Goal: Task Accomplishment & Management: Manage account settings

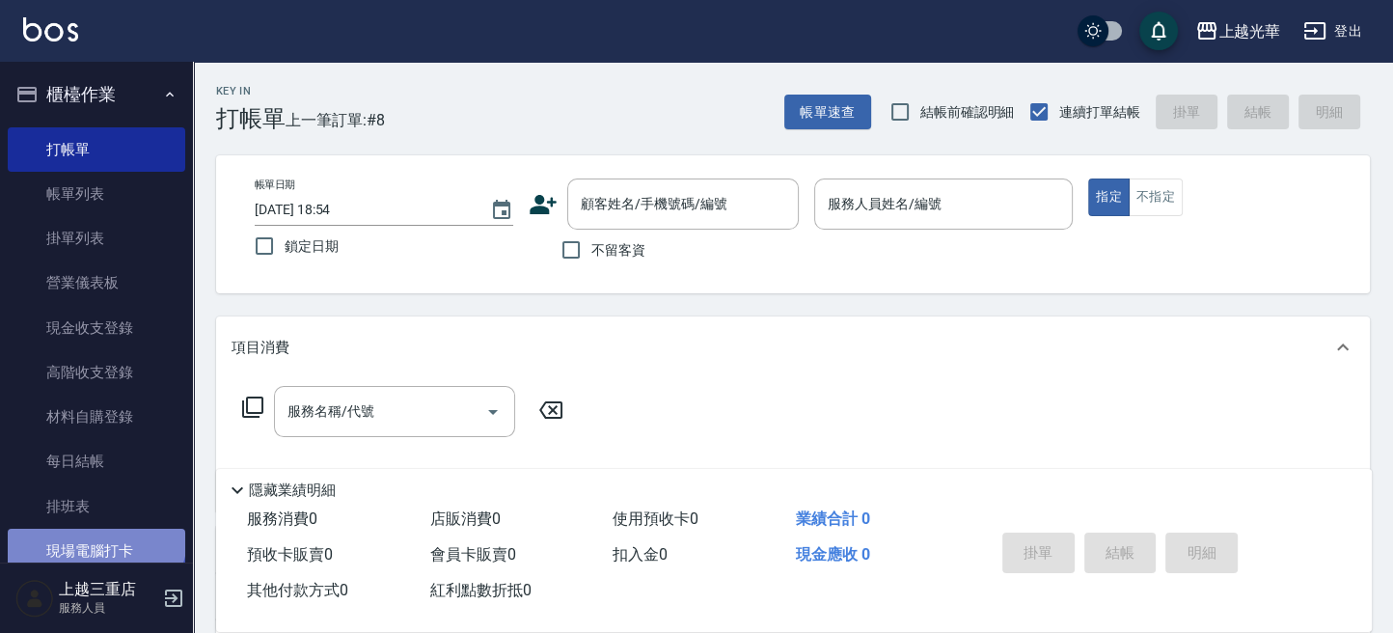
click at [93, 533] on link "現場電腦打卡" at bounding box center [97, 551] width 178 height 44
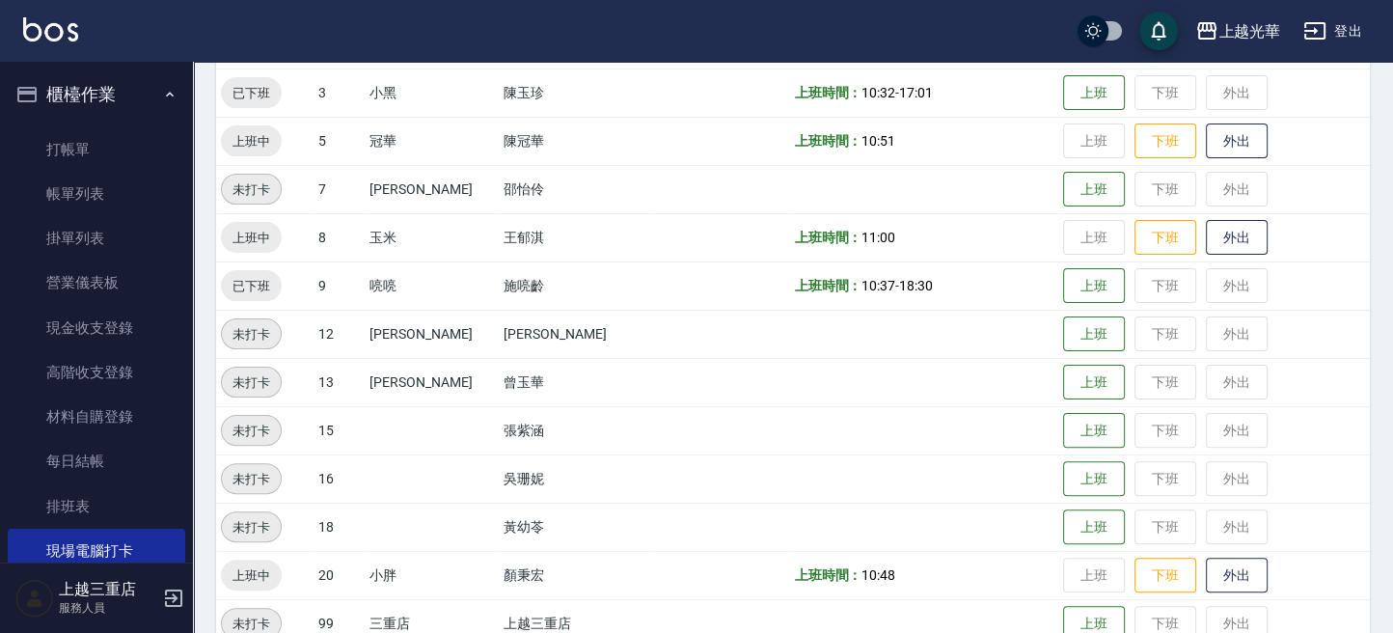
scroll to position [521, 0]
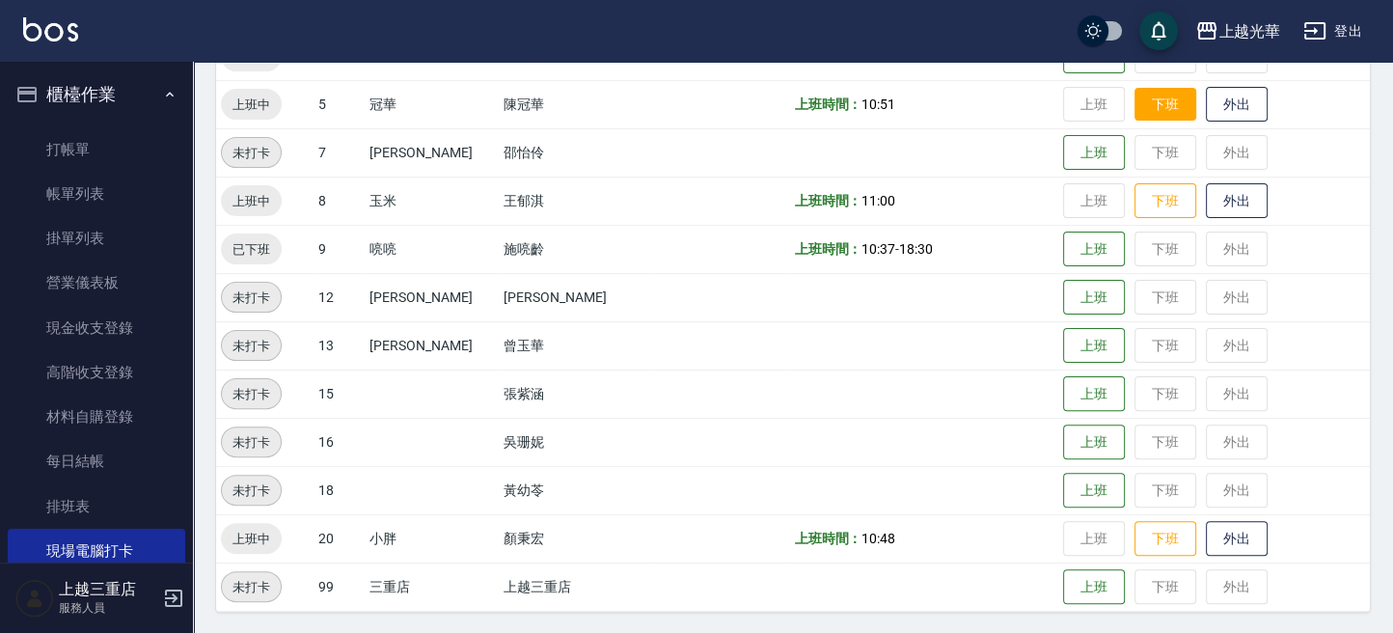
click at [1134, 120] on td "上班 下班 外出" at bounding box center [1214, 104] width 312 height 48
click at [1136, 114] on button "下班" at bounding box center [1166, 105] width 62 height 34
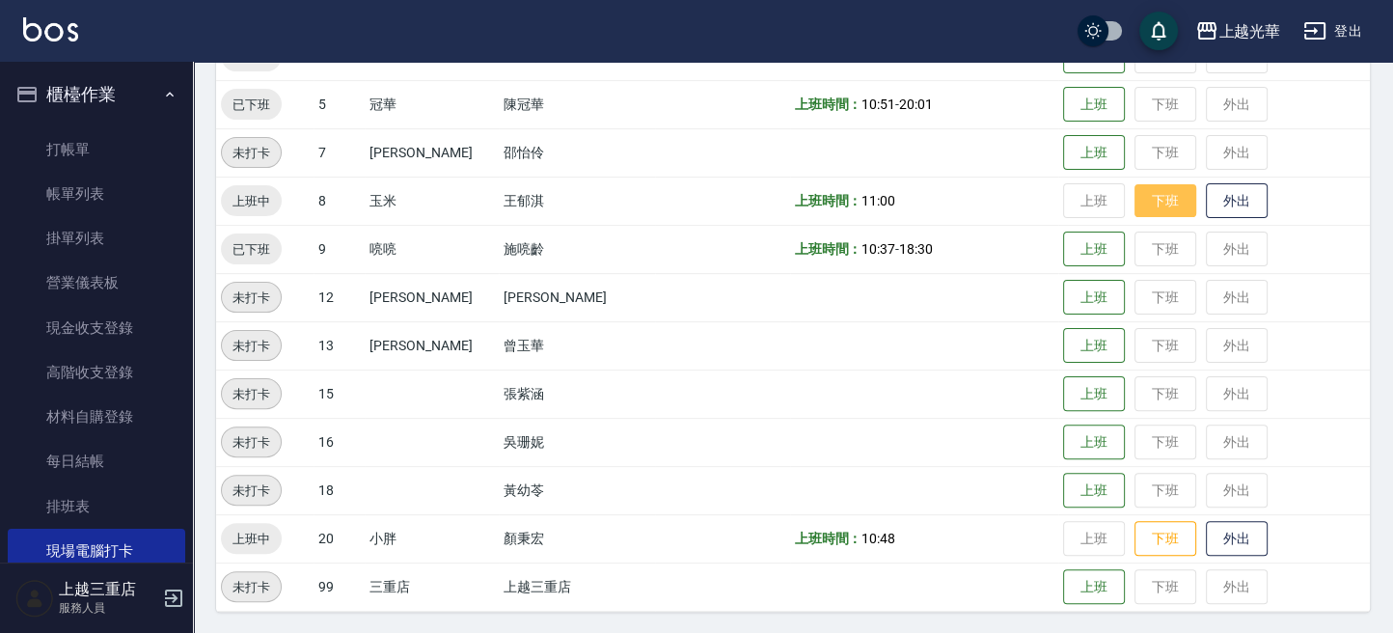
click at [1139, 205] on button "下班" at bounding box center [1166, 201] width 62 height 34
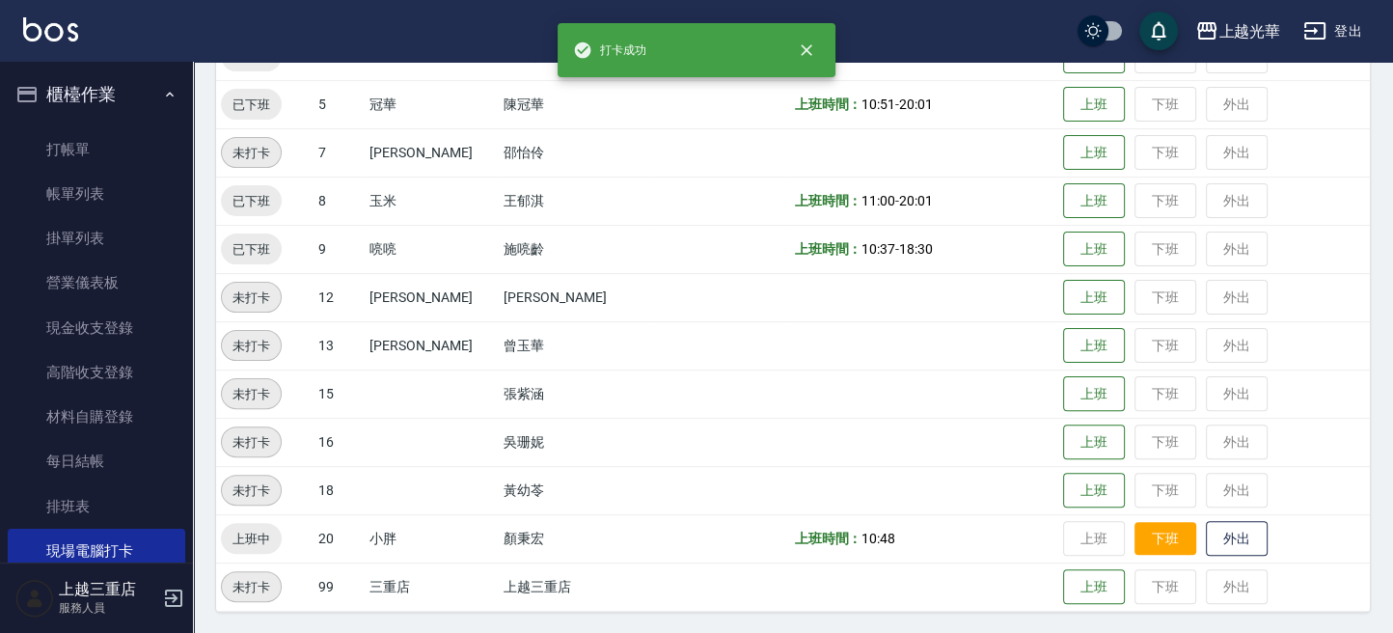
click at [1156, 525] on button "下班" at bounding box center [1166, 539] width 62 height 34
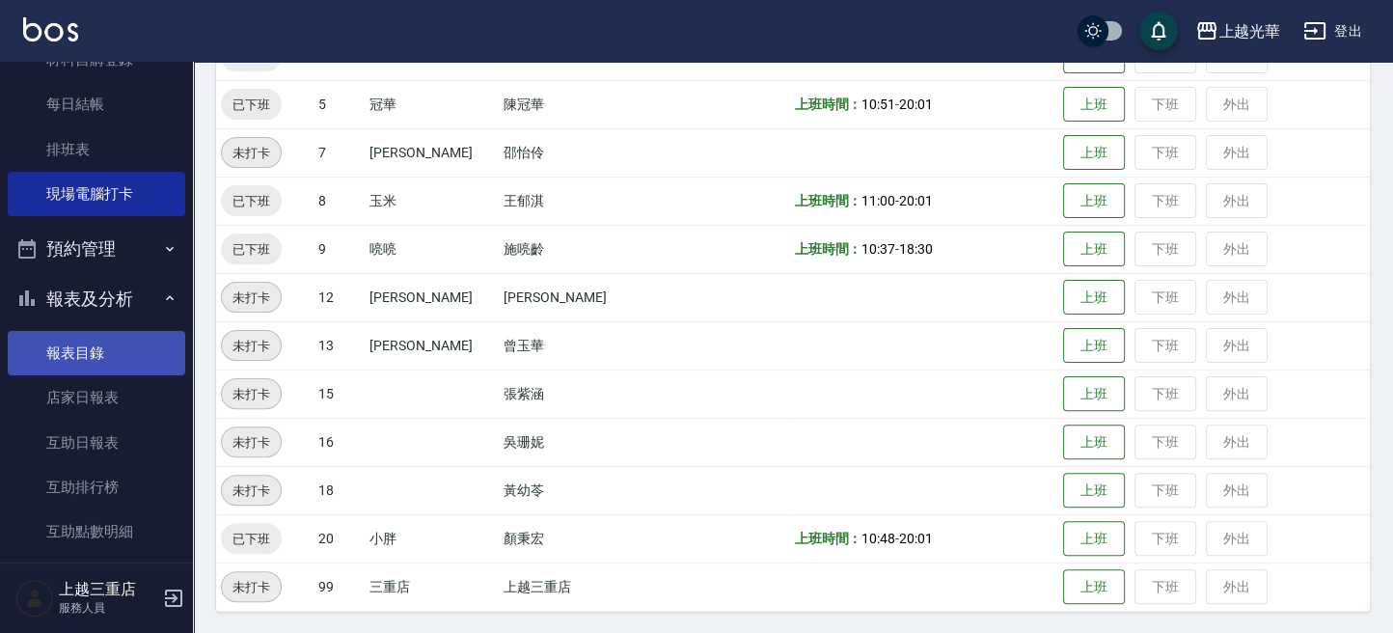
scroll to position [386, 0]
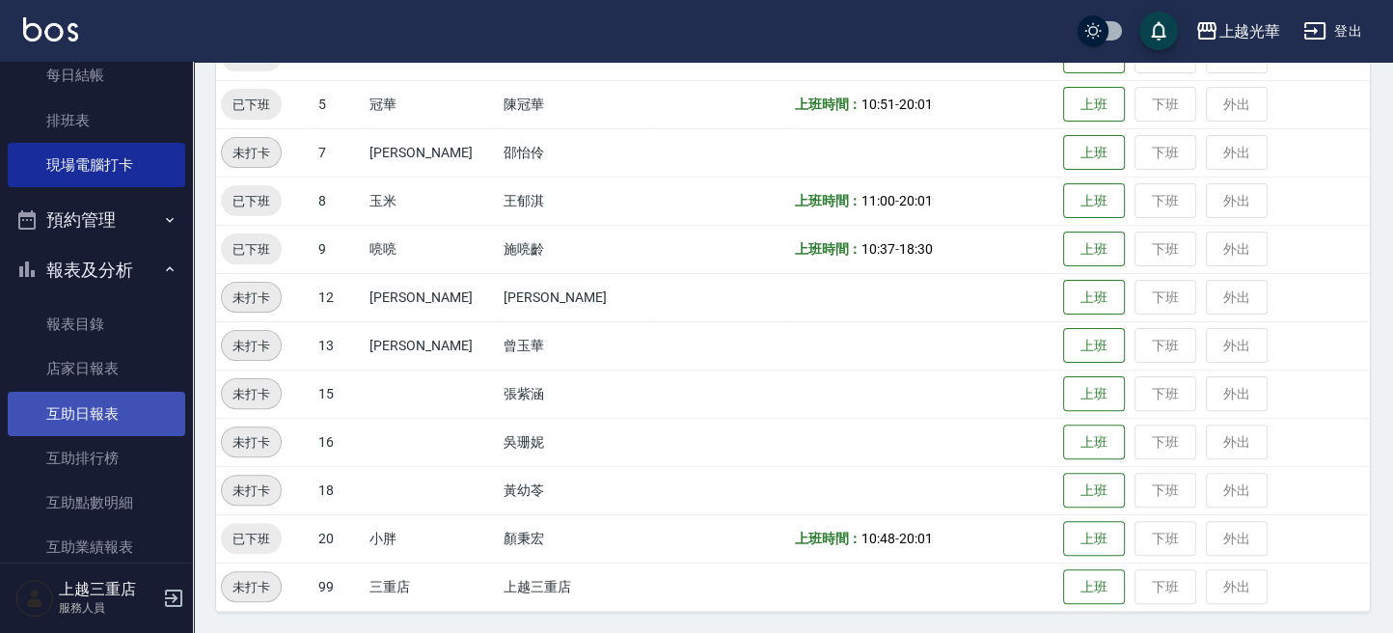
click at [141, 392] on link "互助日報表" at bounding box center [97, 414] width 178 height 44
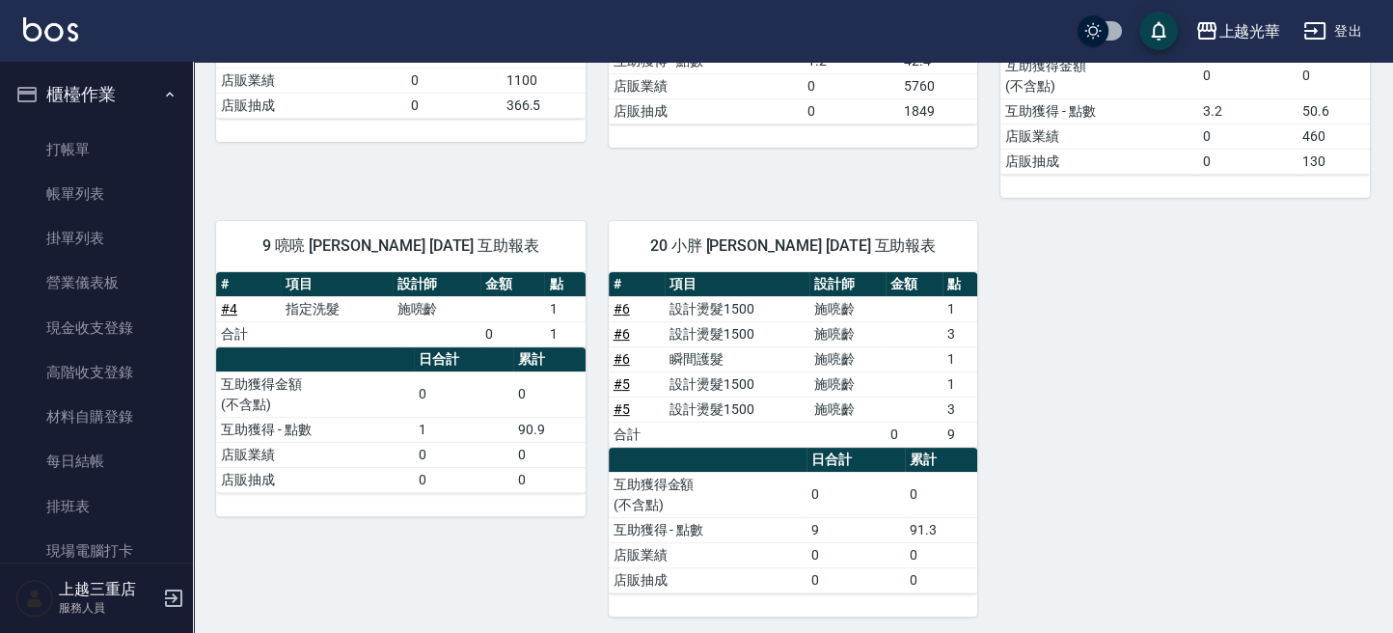
click at [3, 151] on nav "櫃檯作業 打帳單 帳單列表 掛單列表 營業儀表板 現金收支登錄 高階收支登錄 材料自購登錄 每日結帳 排班表 現場電腦打卡 預約管理 預約管理 單日預約紀錄 …" at bounding box center [96, 312] width 193 height 501
click at [32, 155] on link "打帳單" at bounding box center [97, 149] width 178 height 44
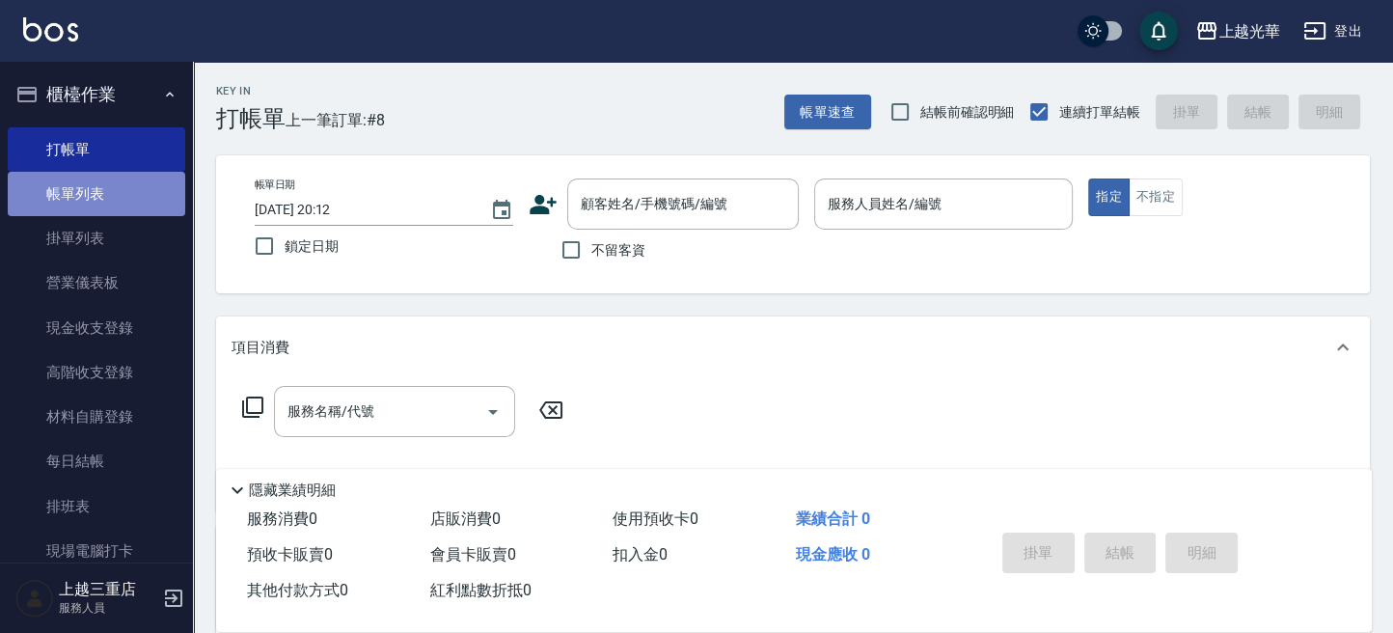
drag, startPoint x: 150, startPoint y: 192, endPoint x: 174, endPoint y: 187, distance: 24.6
click at [150, 190] on link "帳單列表" at bounding box center [97, 194] width 178 height 44
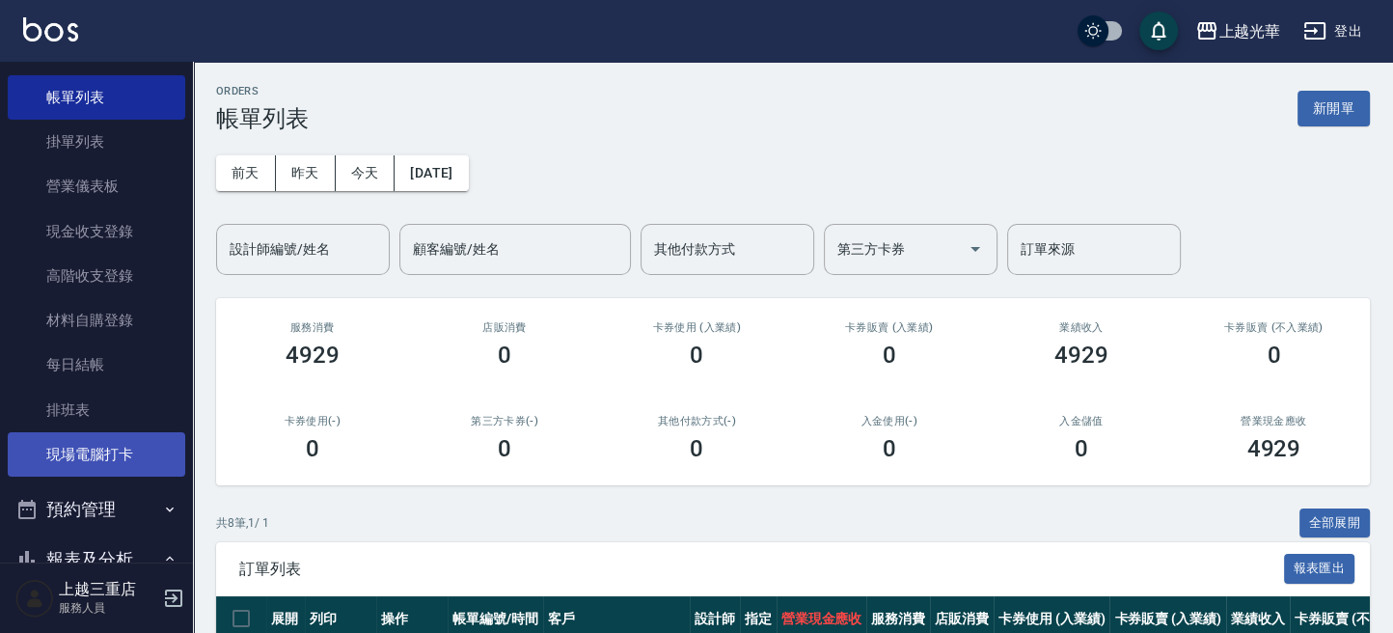
scroll to position [128, 0]
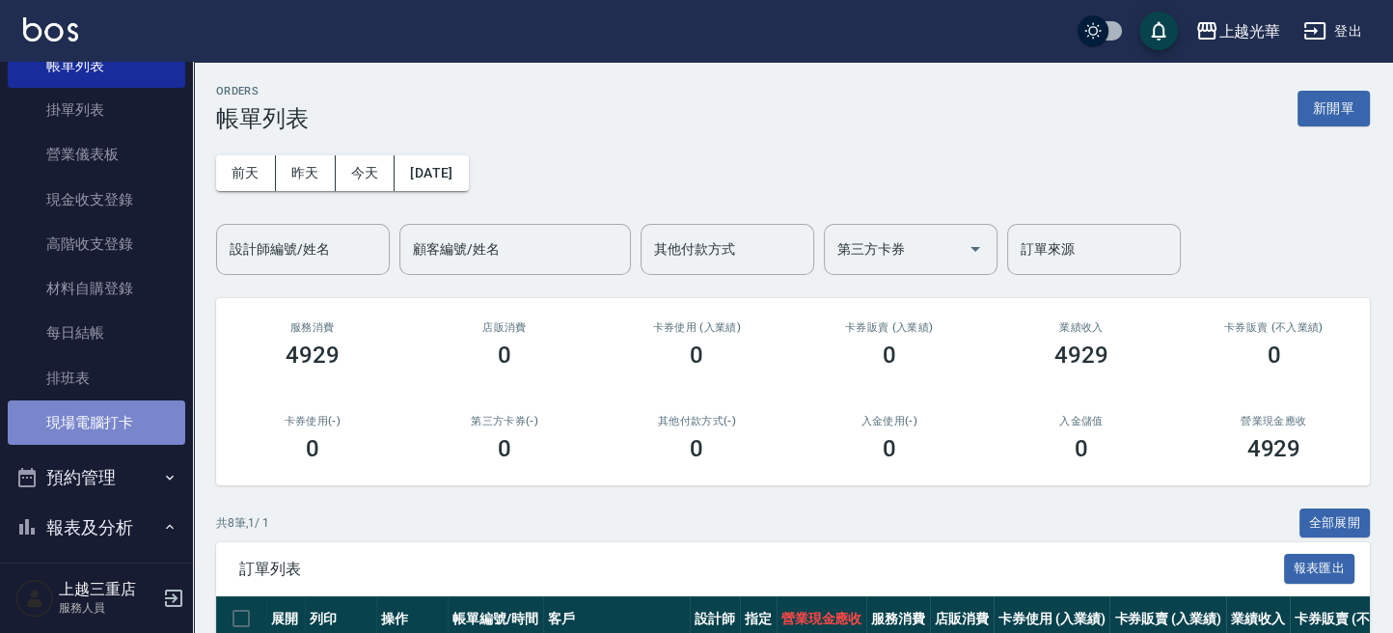
click at [129, 427] on link "現場電腦打卡" at bounding box center [97, 422] width 178 height 44
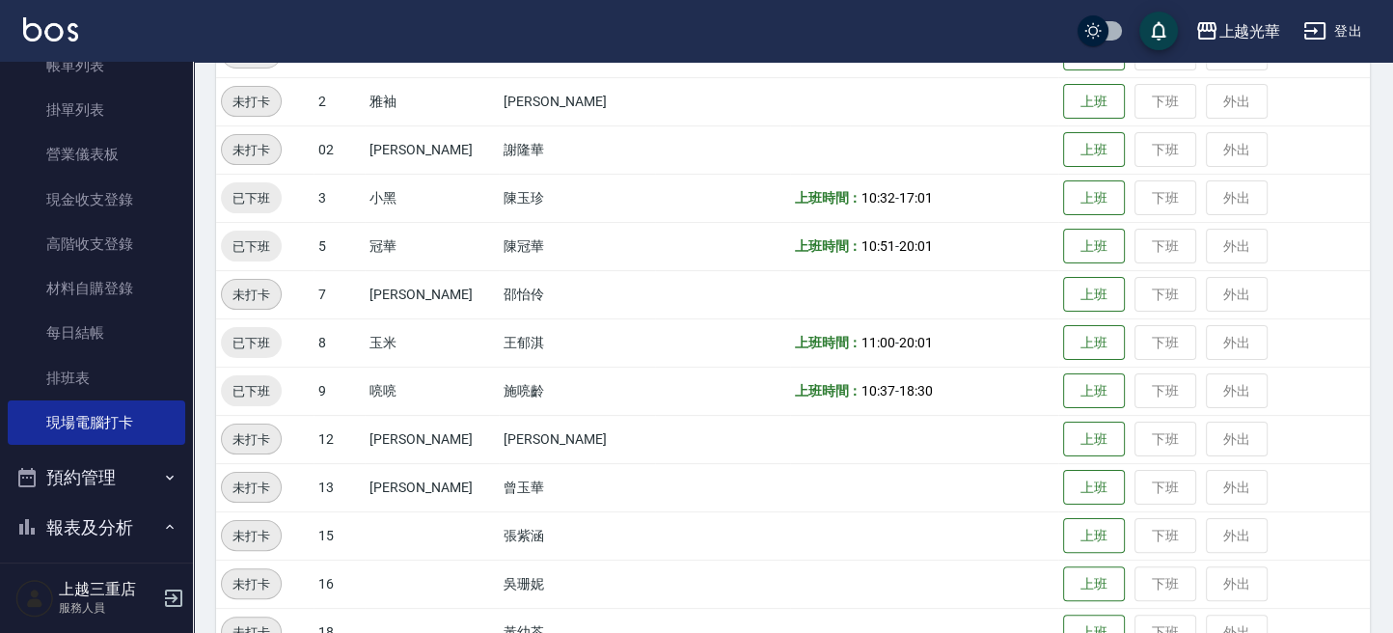
scroll to position [514, 0]
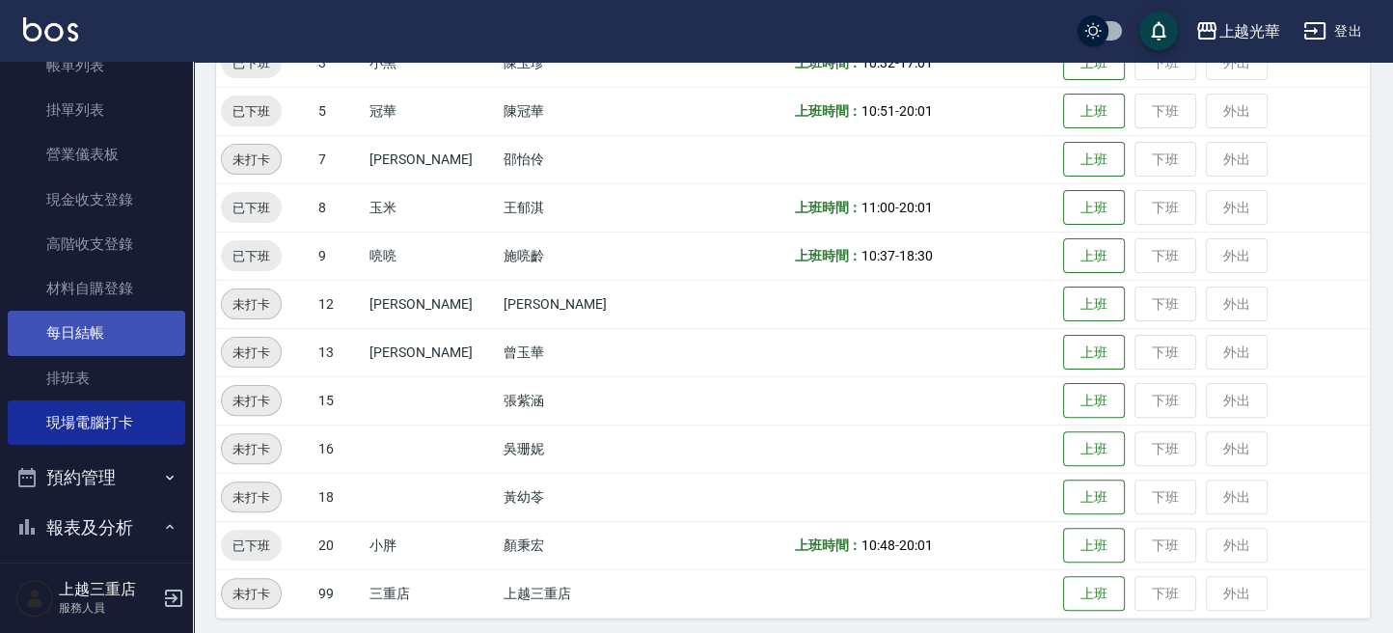
click at [140, 321] on link "每日結帳" at bounding box center [97, 333] width 178 height 44
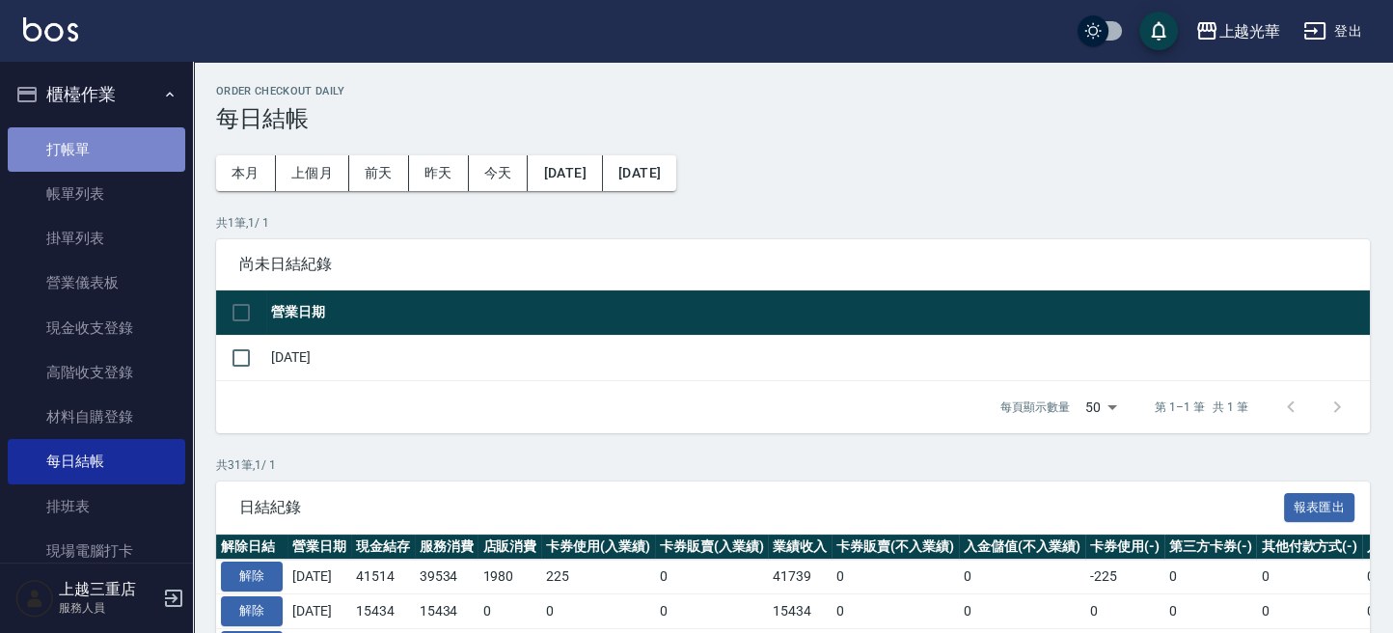
drag, startPoint x: 100, startPoint y: 158, endPoint x: 116, endPoint y: 154, distance: 15.9
click at [101, 158] on link "打帳單" at bounding box center [97, 149] width 178 height 44
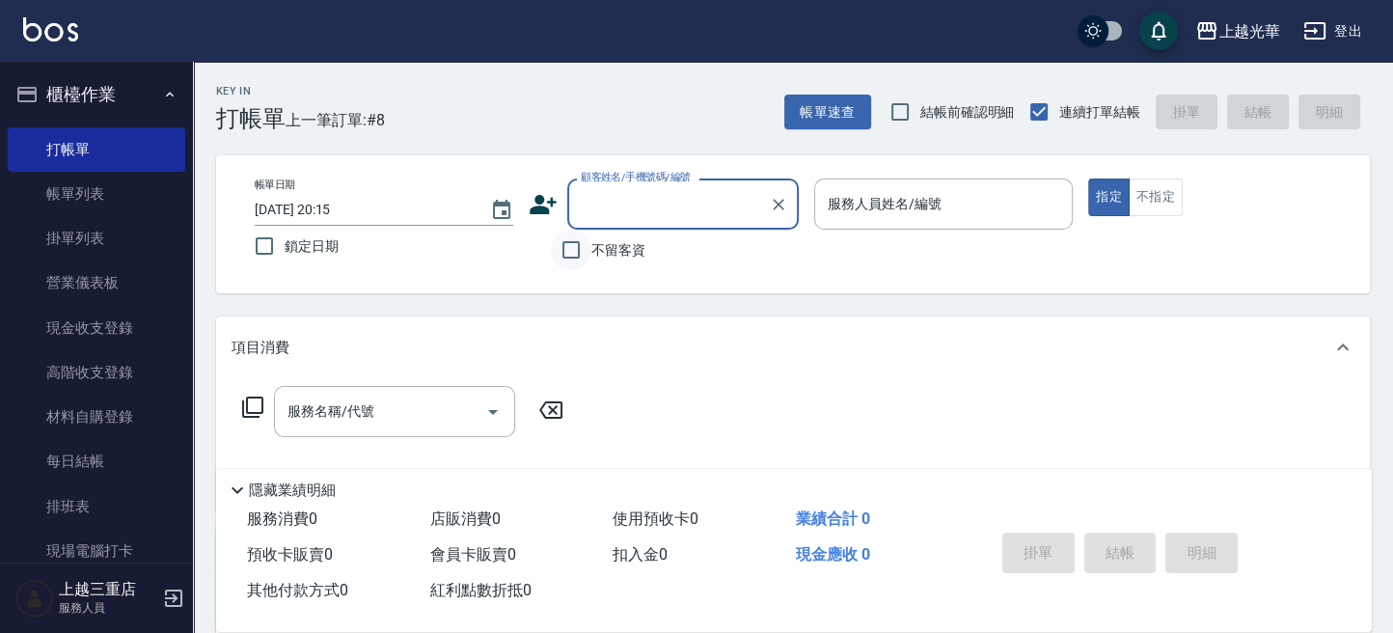
click at [571, 251] on input "不留客資" at bounding box center [571, 250] width 41 height 41
checkbox input "true"
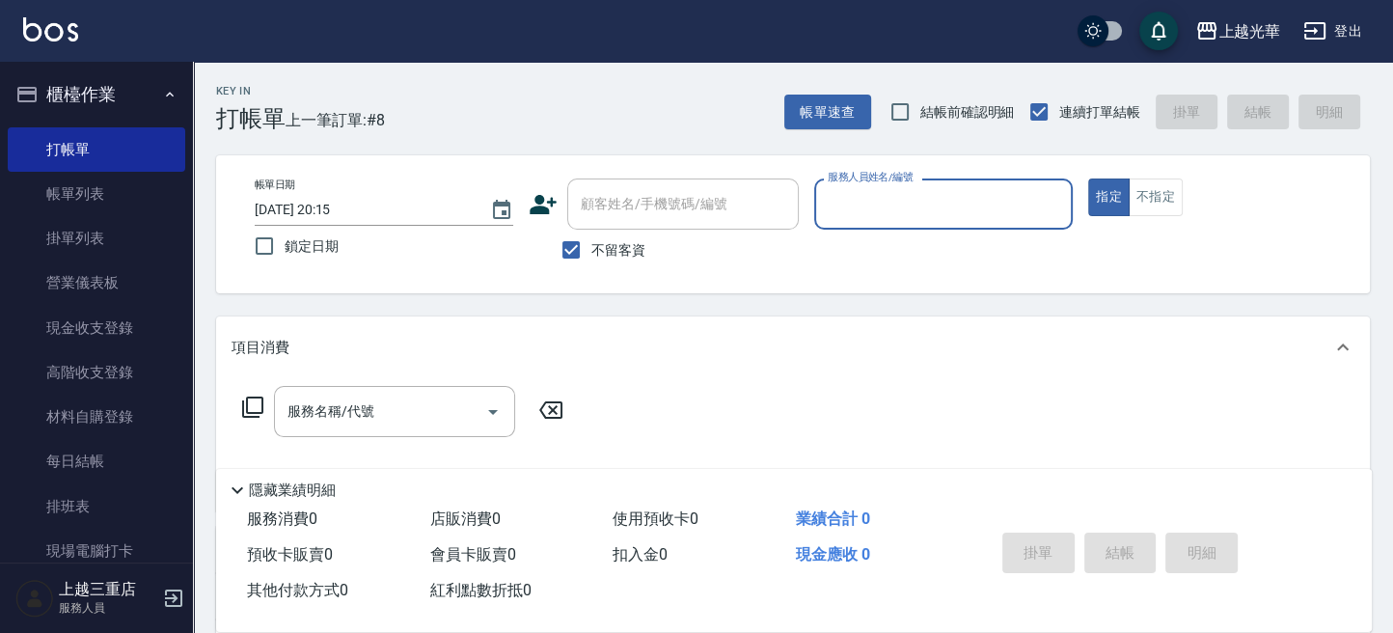
click at [893, 204] on input "服務人員姓名/編號" at bounding box center [943, 204] width 241 height 34
type input "玉米-8"
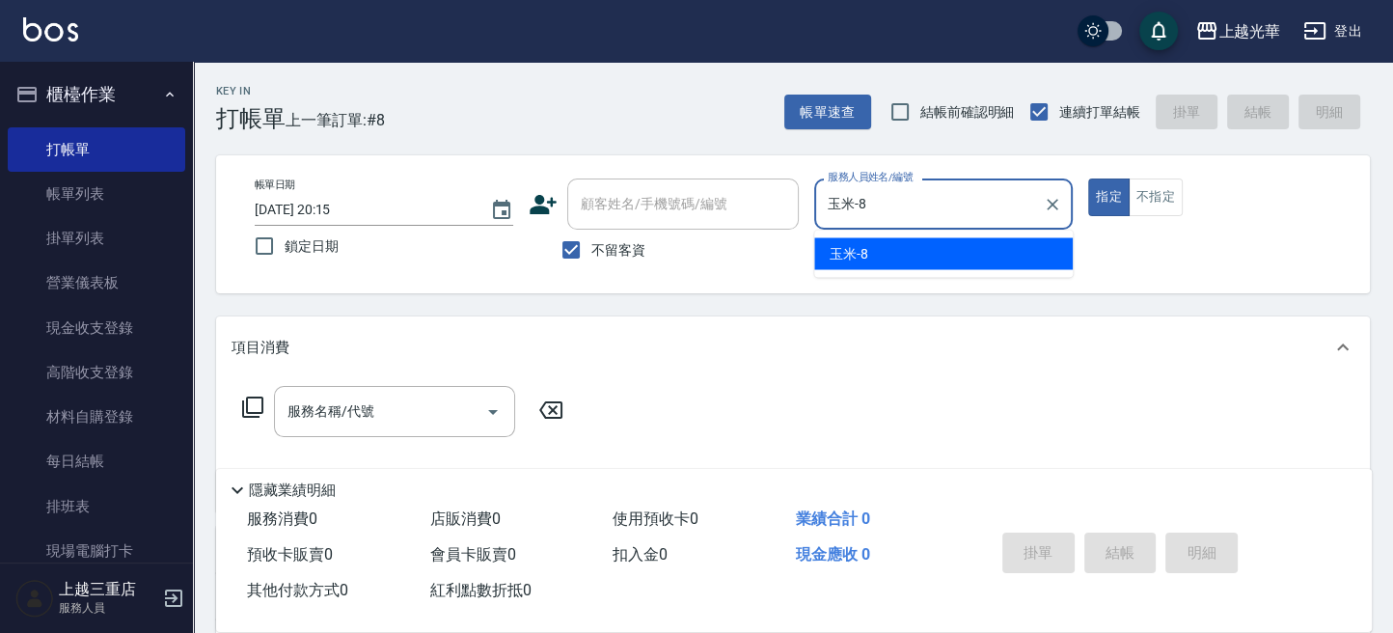
type button "true"
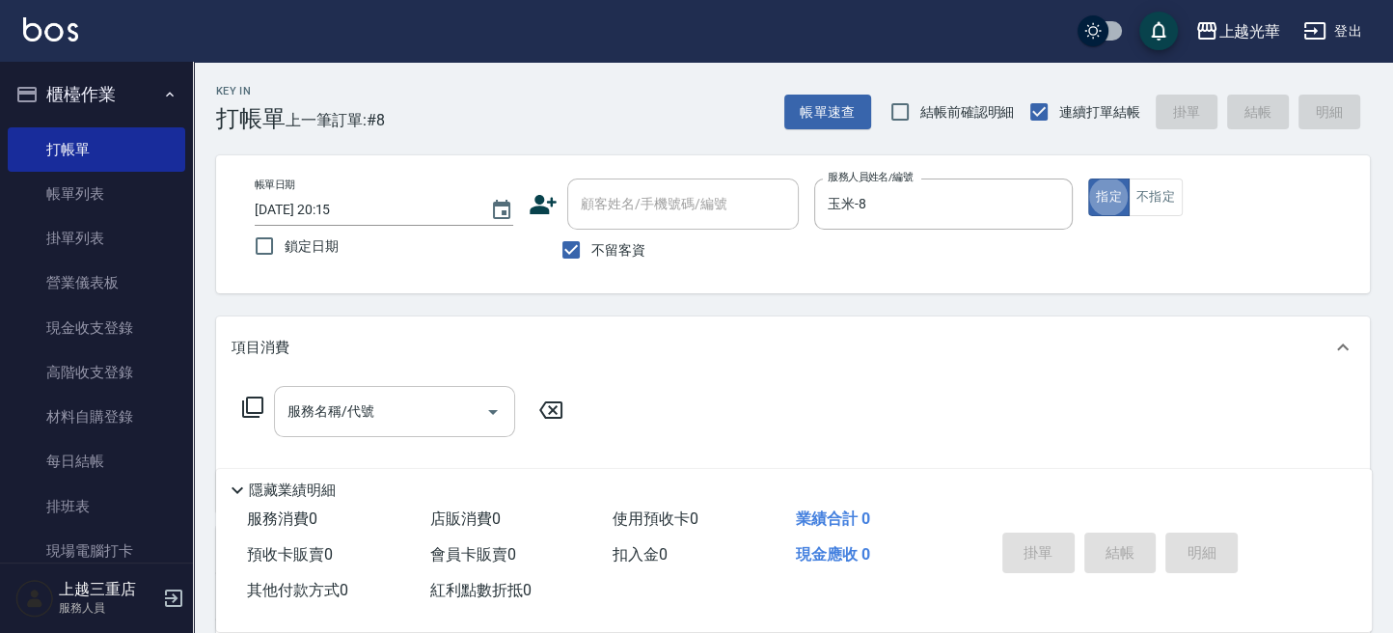
drag, startPoint x: 349, startPoint y: 399, endPoint x: 349, endPoint y: 410, distance: 10.6
click at [349, 404] on input "服務名稱/代號" at bounding box center [380, 412] width 195 height 34
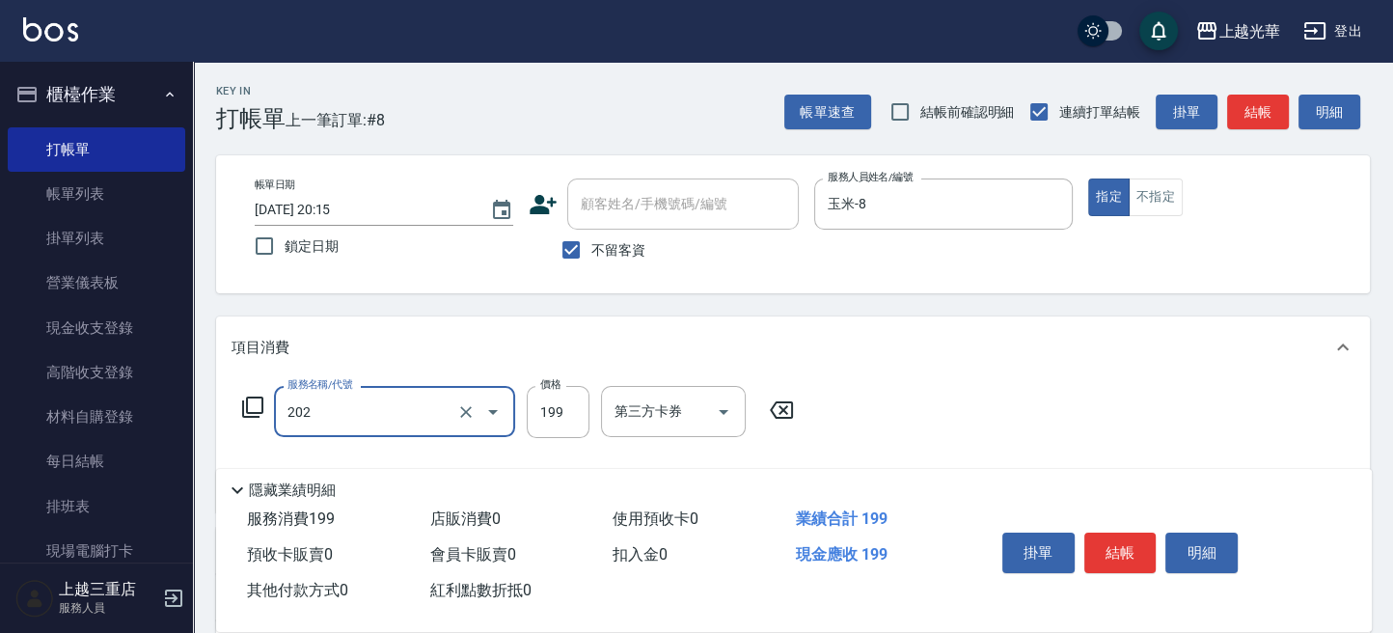
type input "不指定單剪(202)"
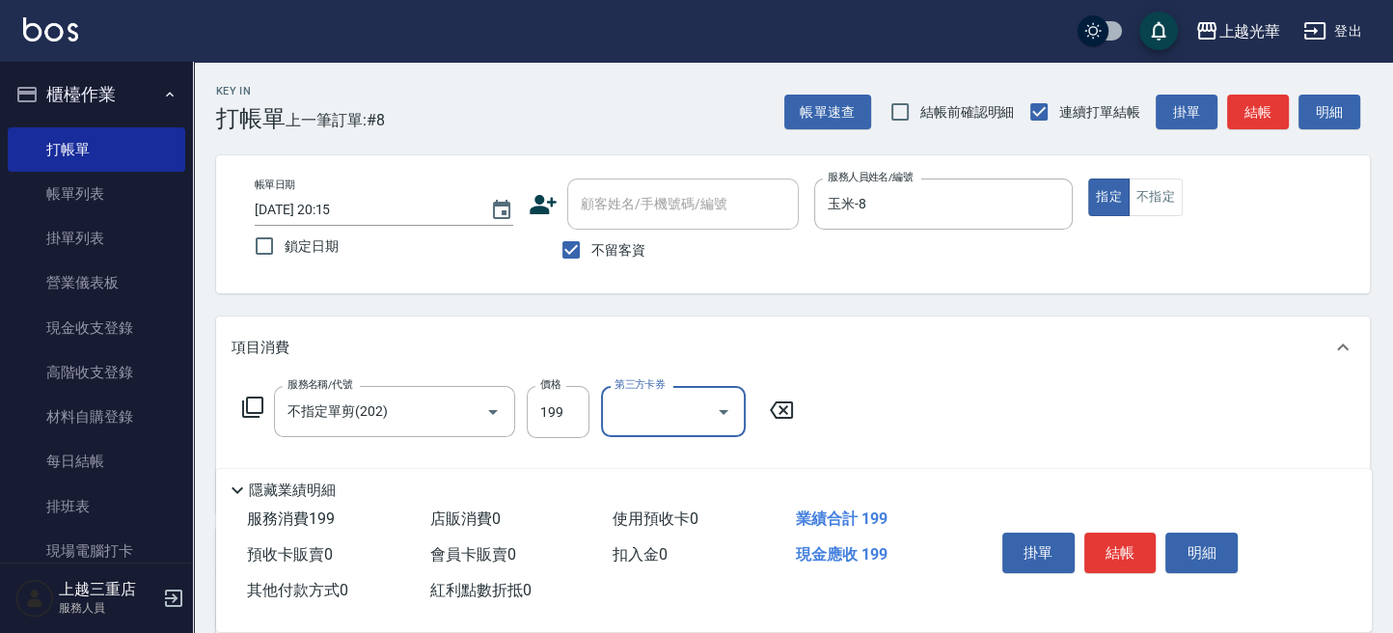
drag, startPoint x: 1096, startPoint y: 405, endPoint x: 1111, endPoint y: 403, distance: 14.6
click at [1111, 403] on div "服務名稱/代號 不指定單剪(202) 服務名稱/代號 價格 199 價格 第三方卡券 第三方卡券" at bounding box center [793, 445] width 1154 height 134
click at [1152, 199] on button "不指定" at bounding box center [1156, 197] width 54 height 38
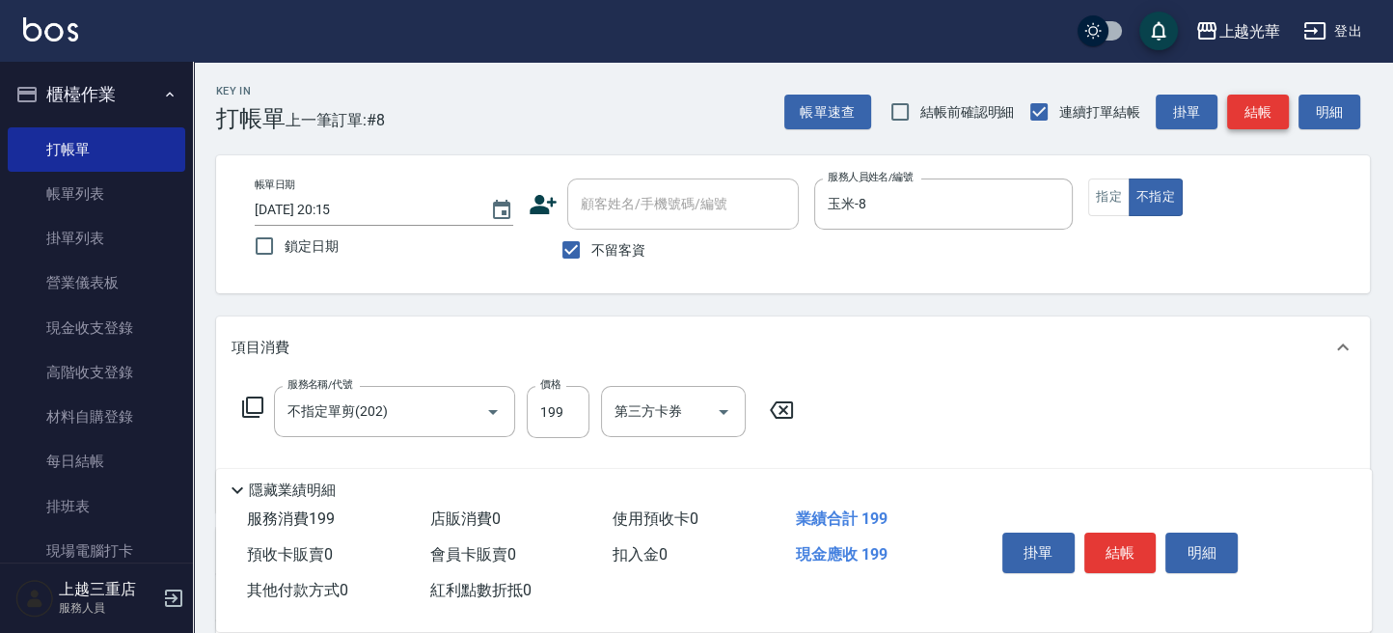
click at [1252, 109] on button "結帳" at bounding box center [1258, 113] width 62 height 36
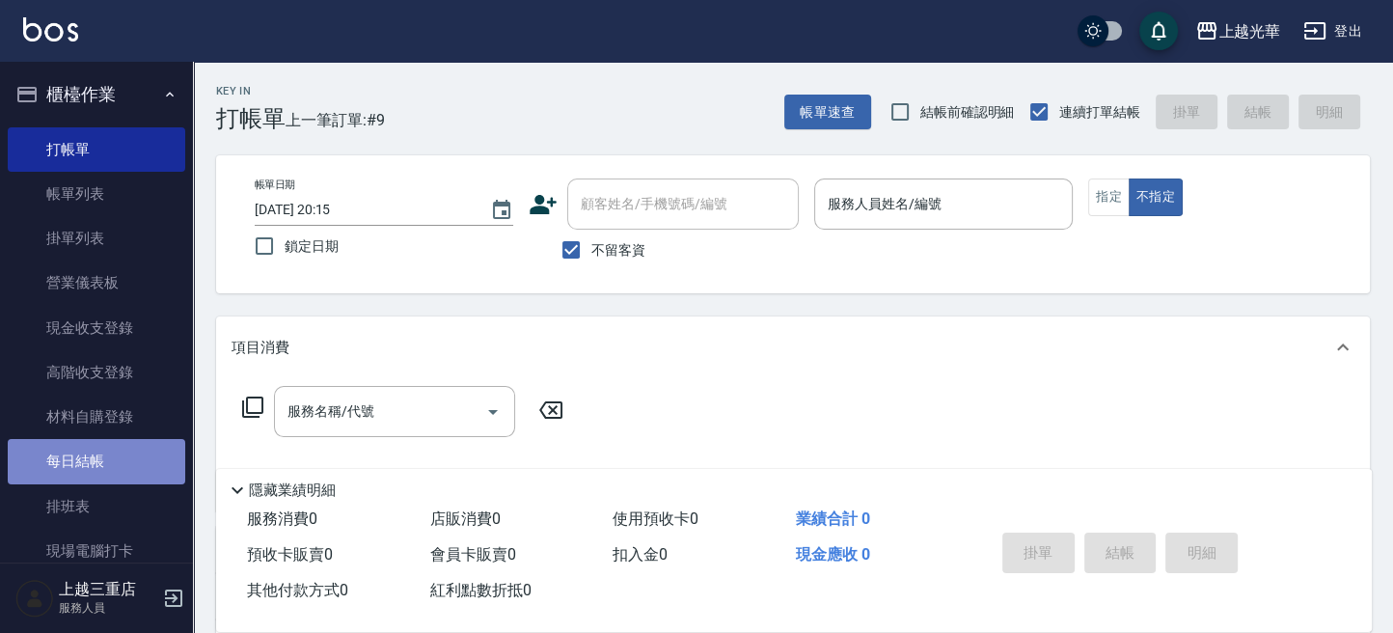
click at [129, 446] on link "每日結帳" at bounding box center [97, 461] width 178 height 44
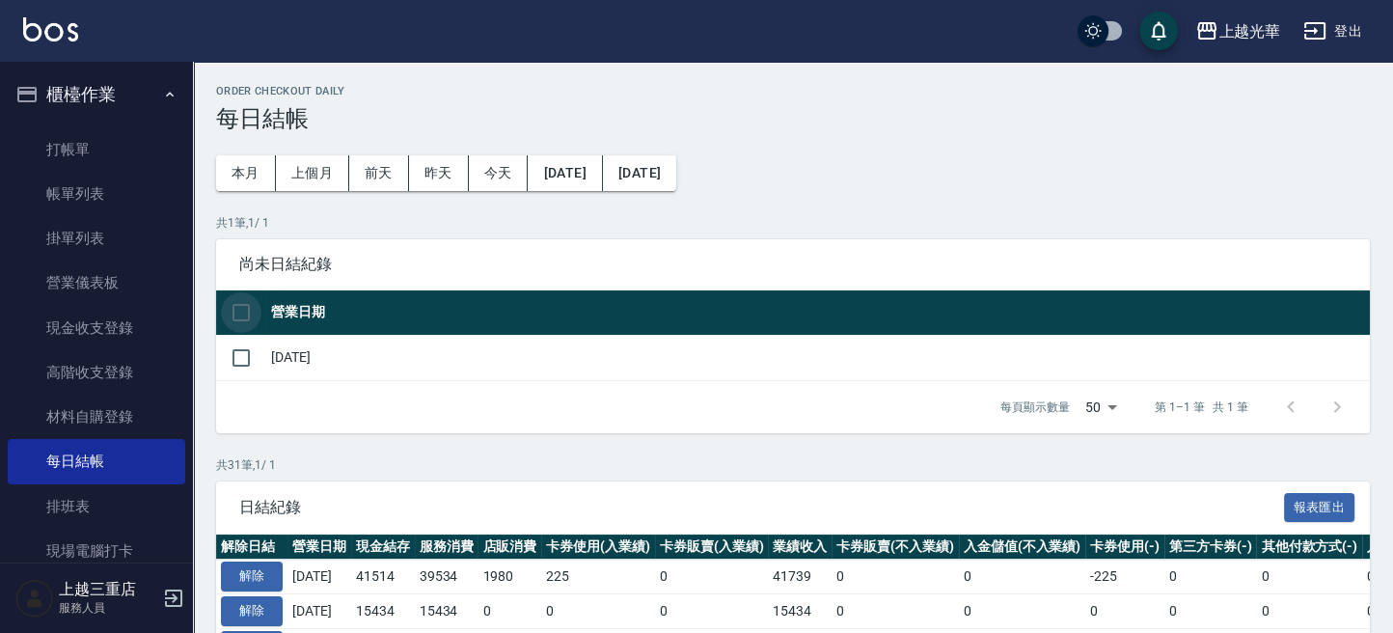
click at [239, 309] on input "checkbox" at bounding box center [241, 312] width 41 height 41
checkbox input "true"
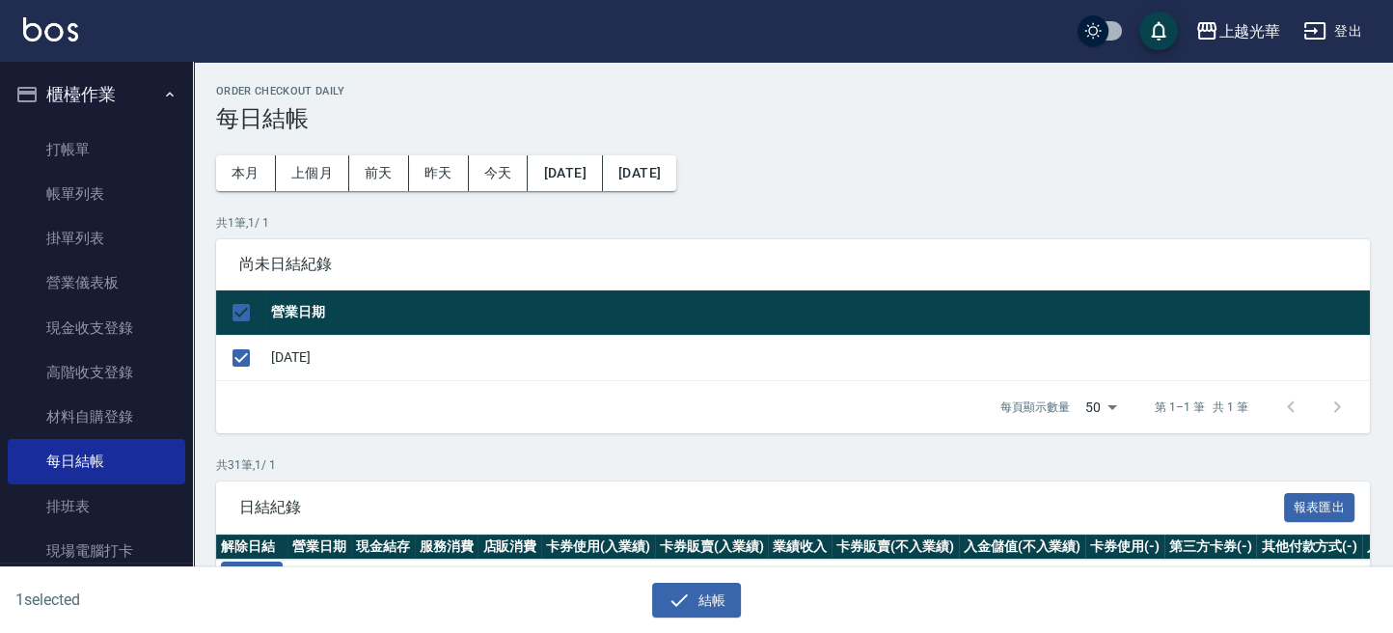
scroll to position [128, 0]
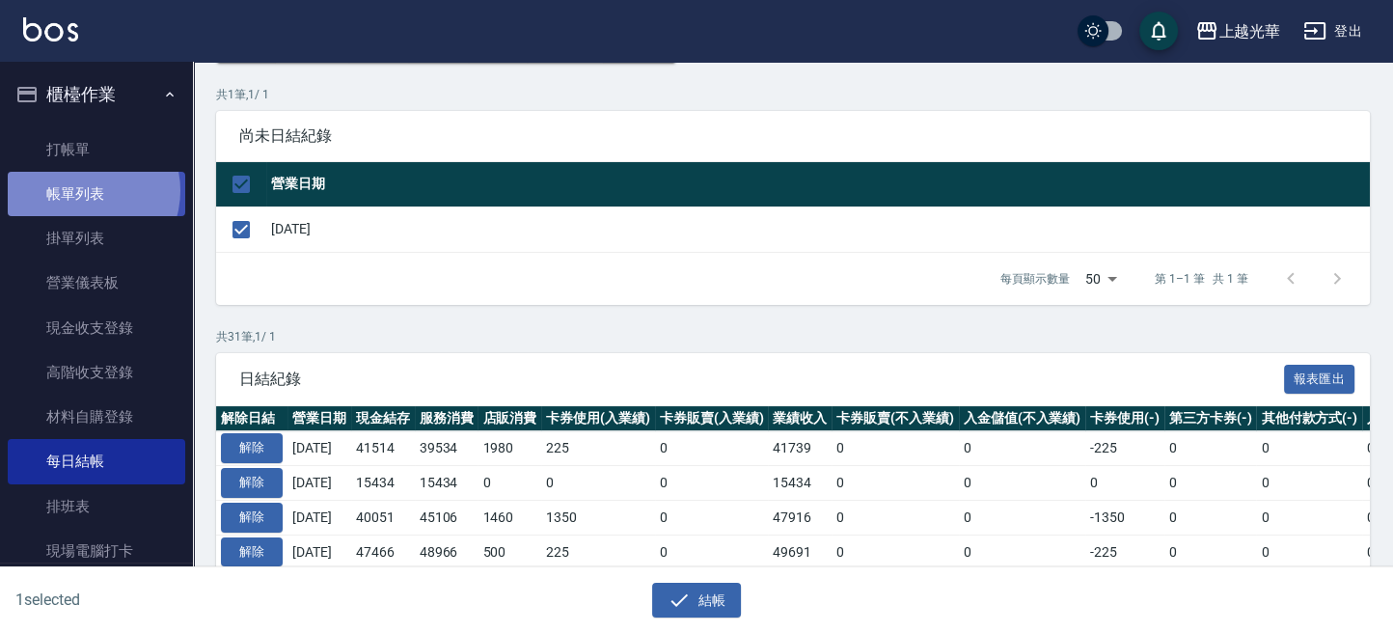
drag, startPoint x: 84, startPoint y: 191, endPoint x: 131, endPoint y: 198, distance: 47.8
click at [84, 191] on link "帳單列表" at bounding box center [97, 194] width 178 height 44
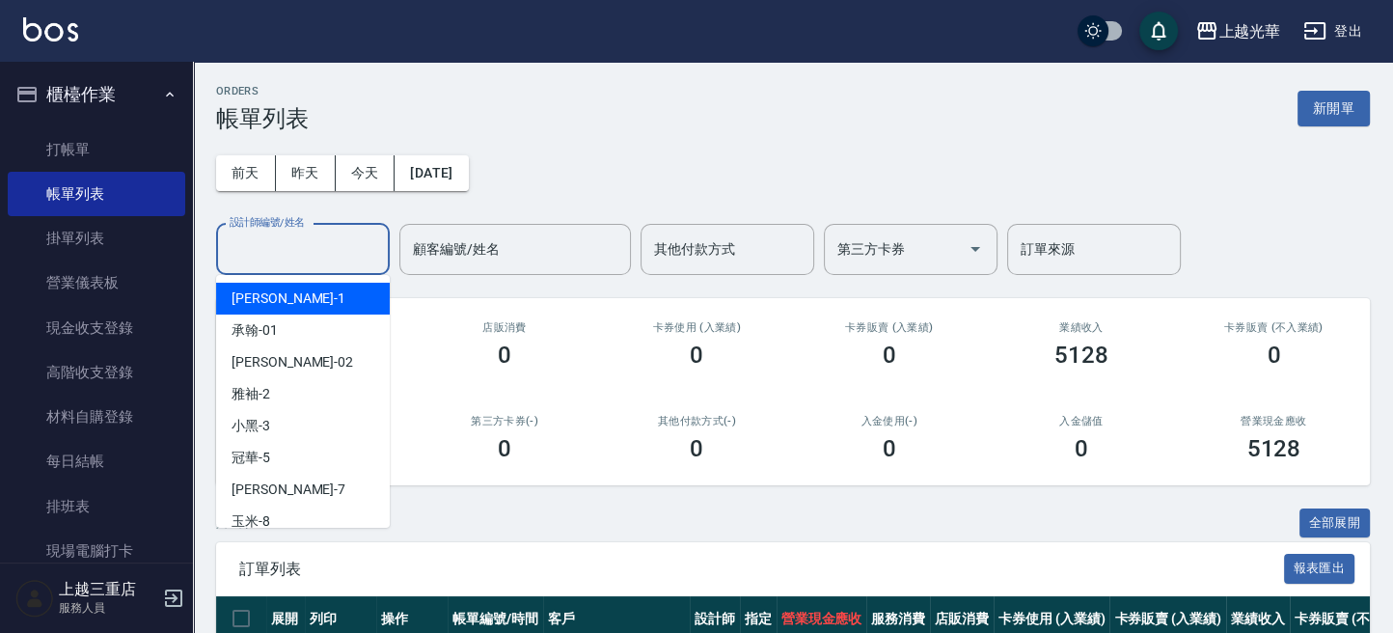
drag, startPoint x: 309, startPoint y: 258, endPoint x: 305, endPoint y: 267, distance: 10.4
click at [307, 261] on input "設計師編號/姓名" at bounding box center [303, 250] width 156 height 34
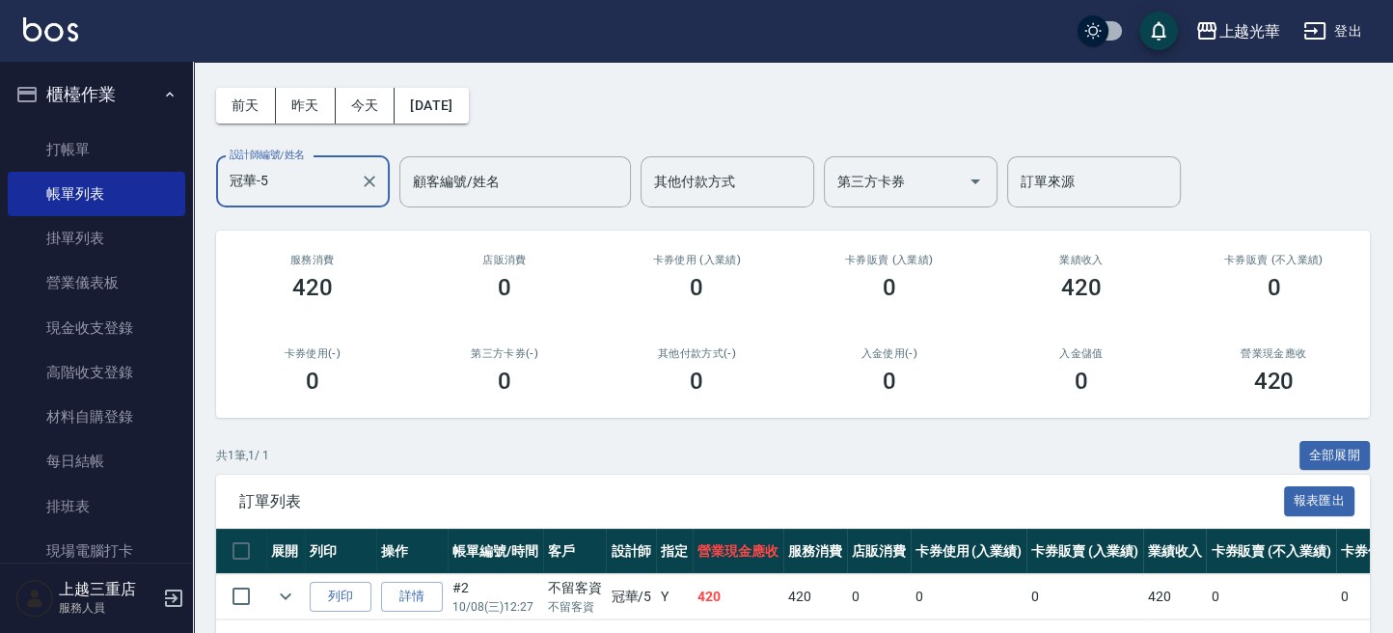
scroll to position [148, 0]
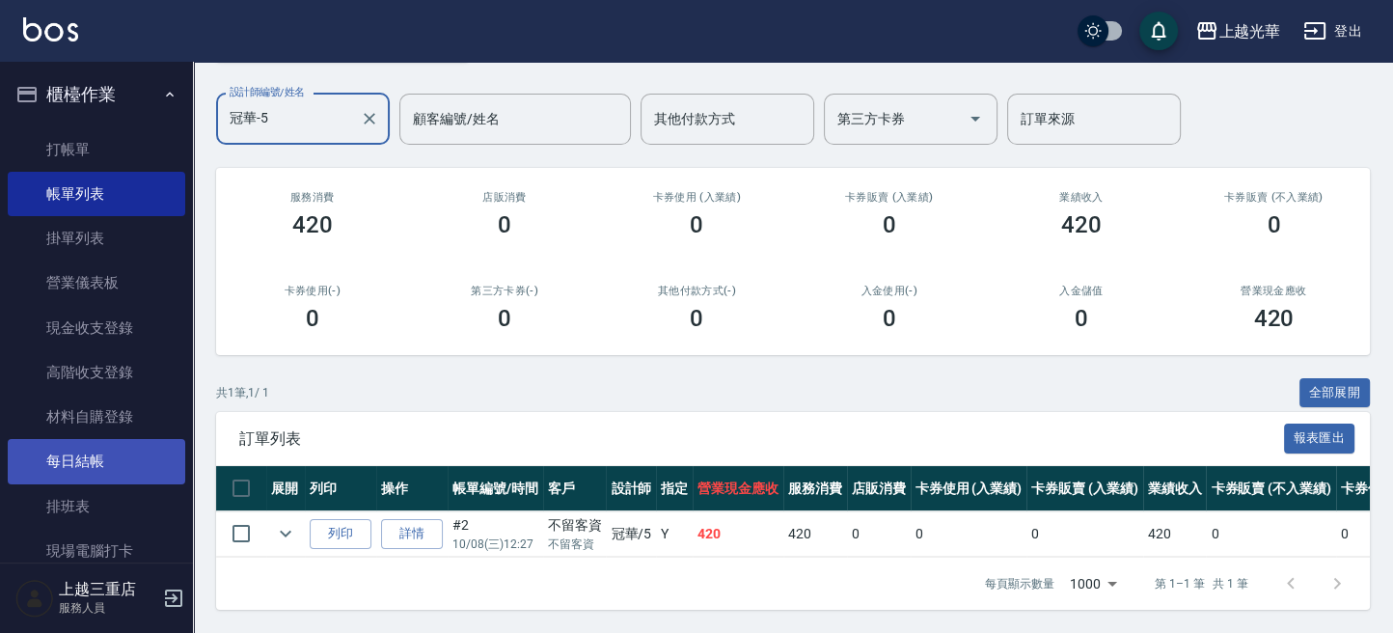
type input "冠華-5"
click at [109, 457] on link "每日結帳" at bounding box center [97, 461] width 178 height 44
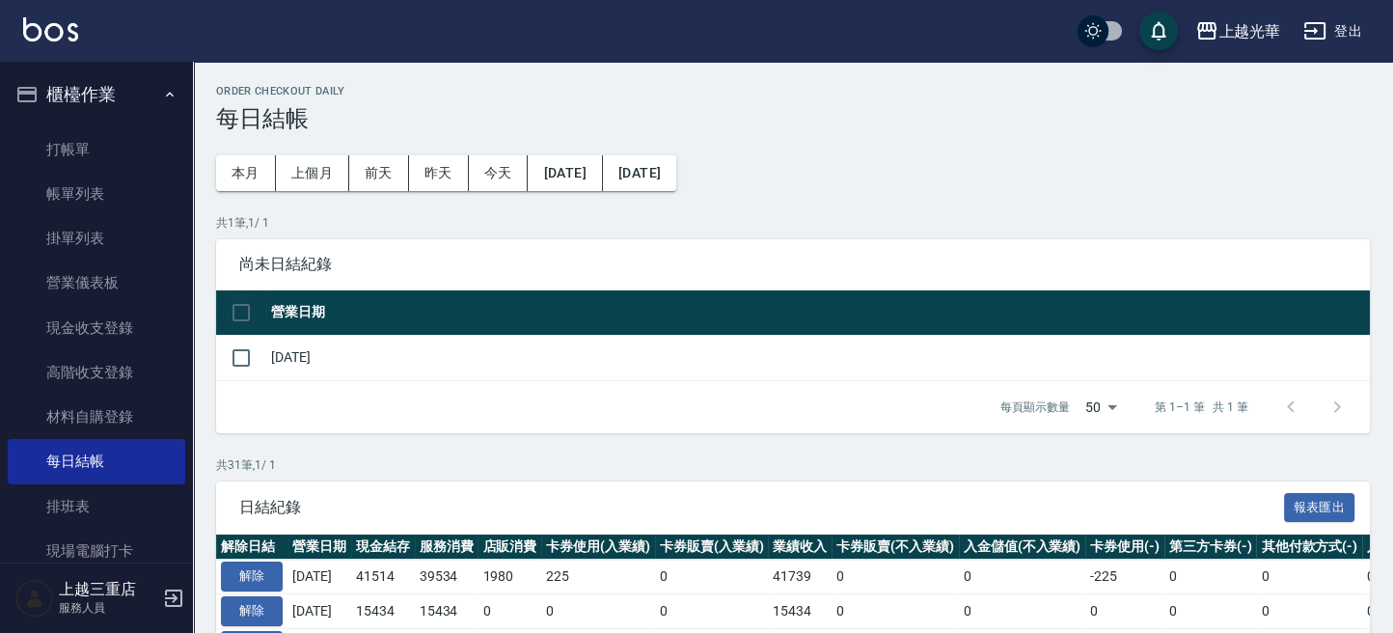
click at [239, 311] on input "checkbox" at bounding box center [241, 312] width 41 height 41
checkbox input "true"
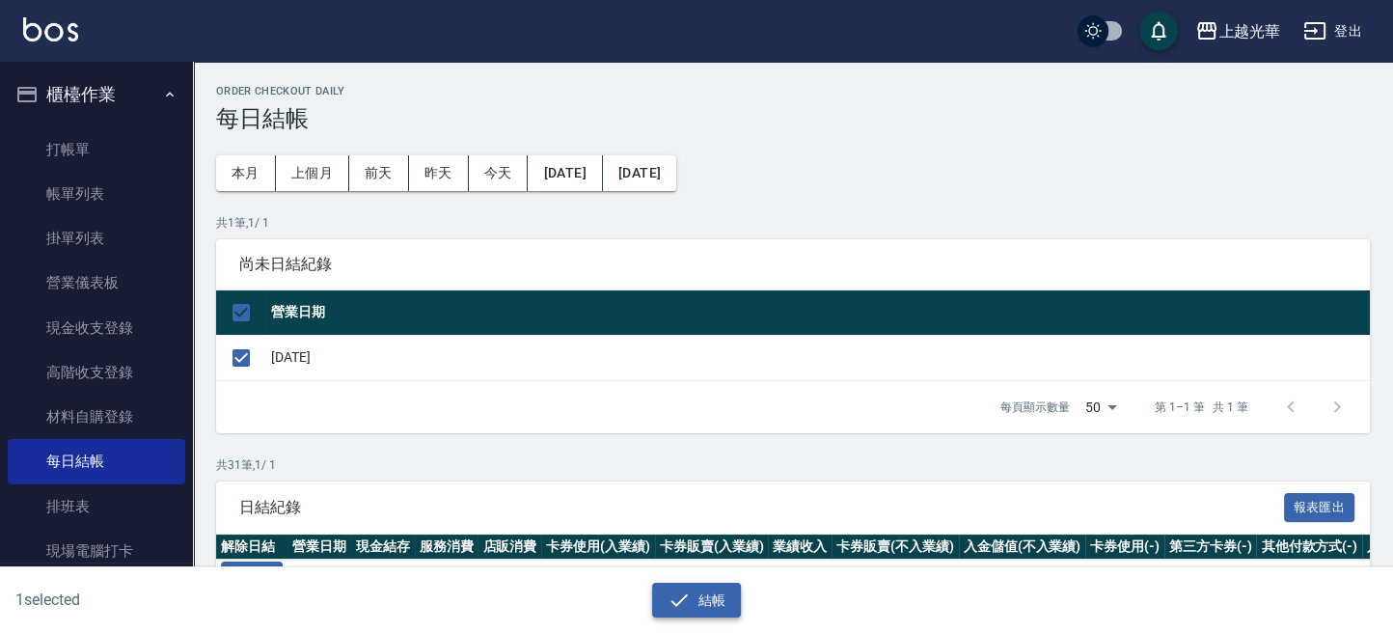
click at [714, 600] on button "結帳" at bounding box center [697, 601] width 90 height 36
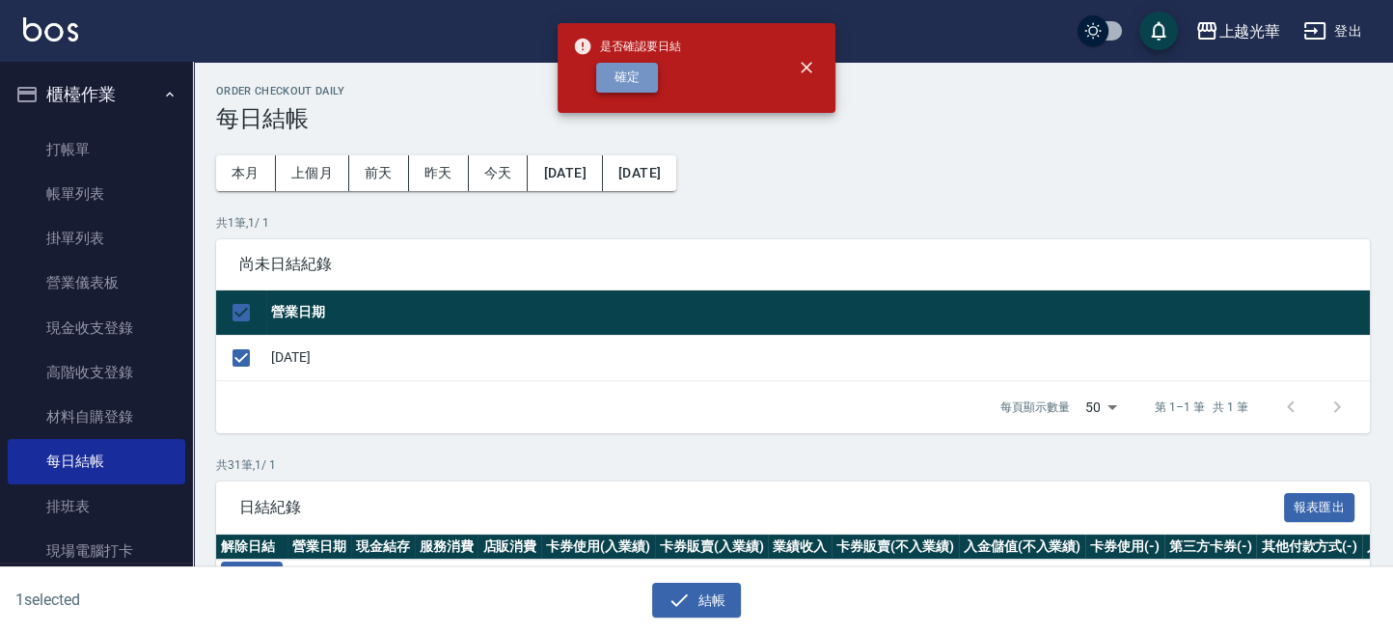
click at [631, 68] on button "確定" at bounding box center [627, 78] width 62 height 30
checkbox input "false"
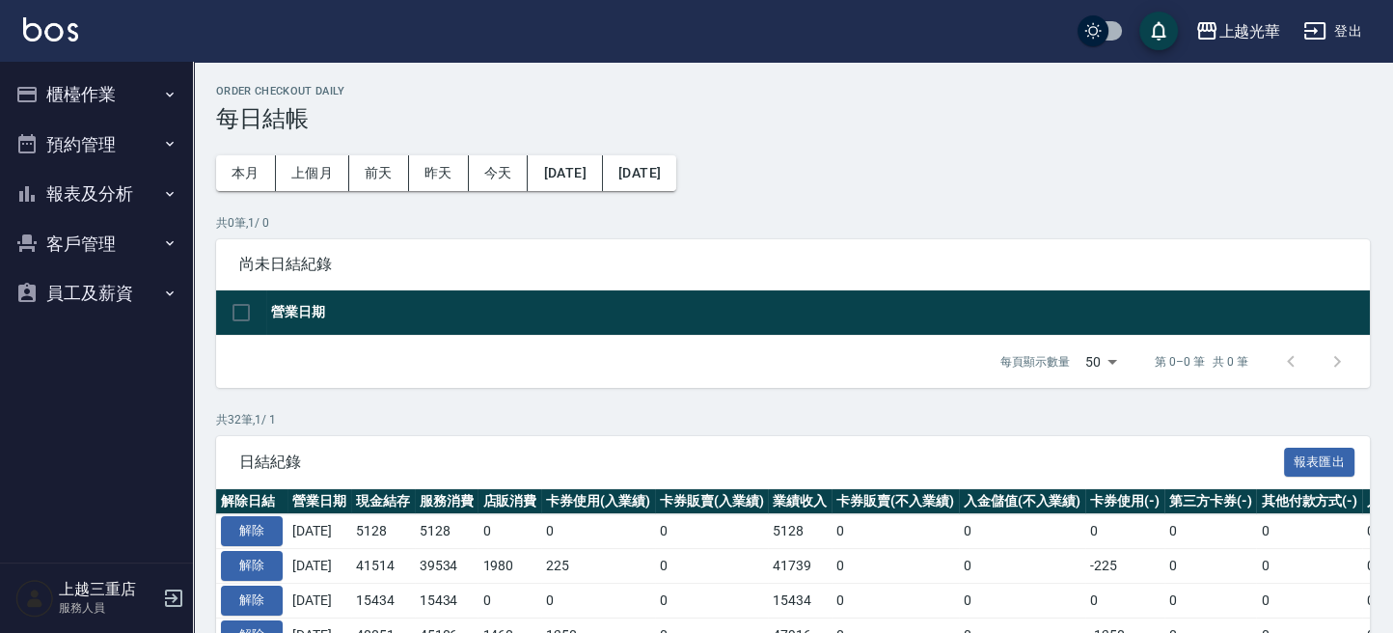
click at [148, 91] on button "櫃檯作業" at bounding box center [97, 94] width 178 height 50
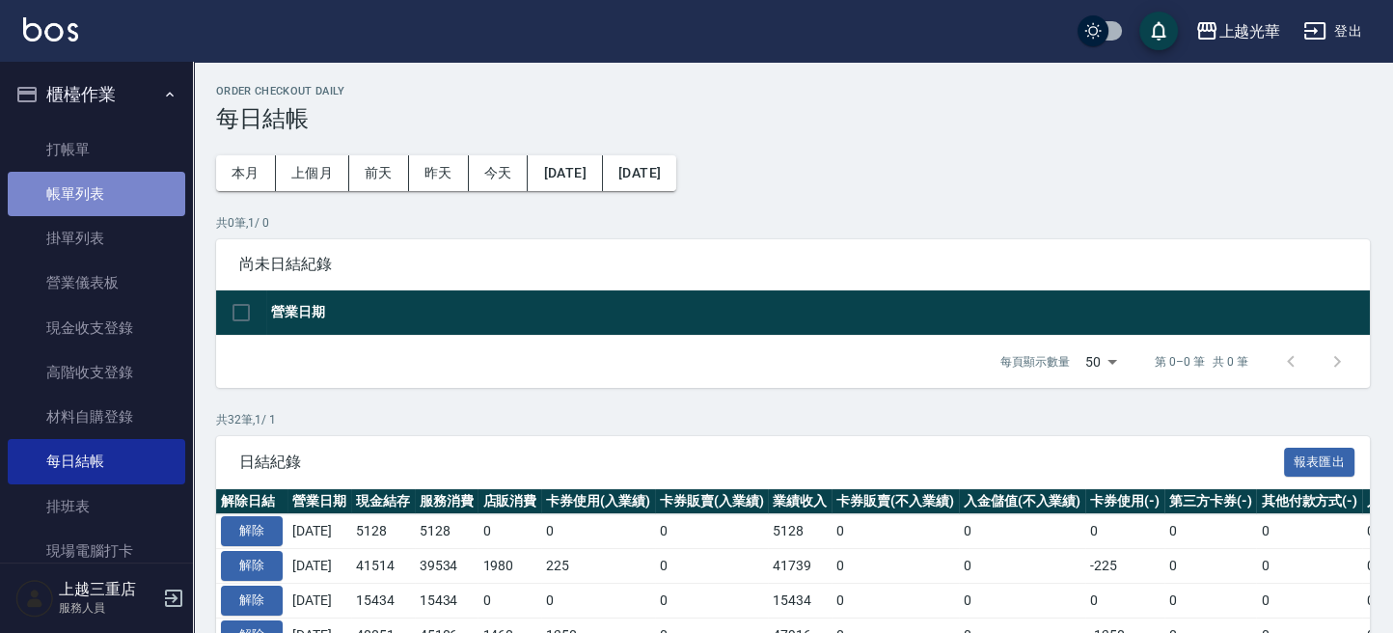
click at [107, 181] on link "帳單列表" at bounding box center [97, 194] width 178 height 44
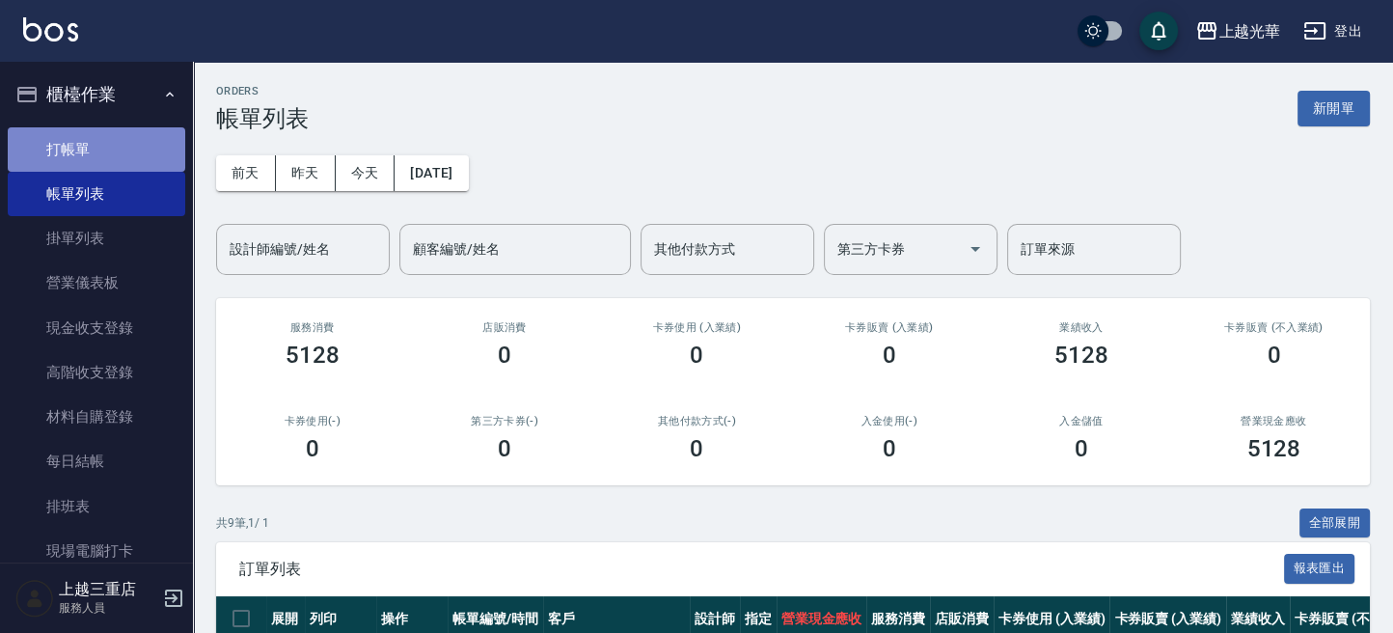
click at [97, 130] on link "打帳單" at bounding box center [97, 149] width 178 height 44
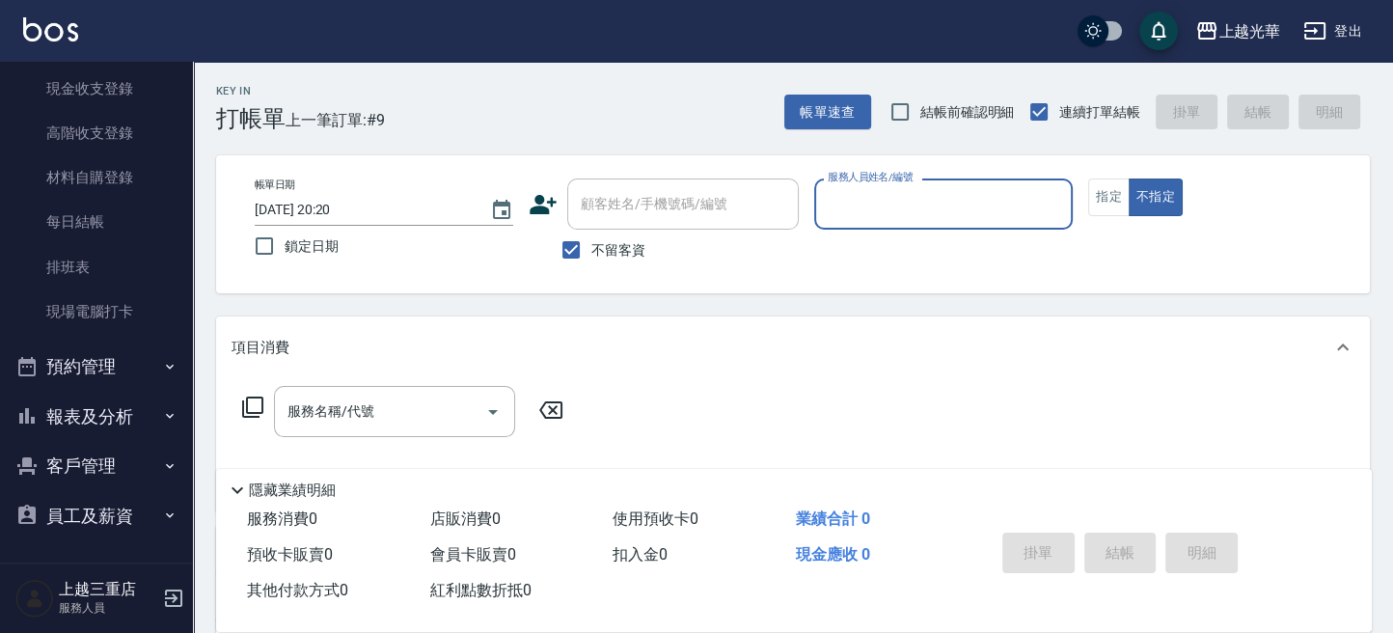
click at [139, 410] on button "報表及分析" at bounding box center [97, 417] width 178 height 50
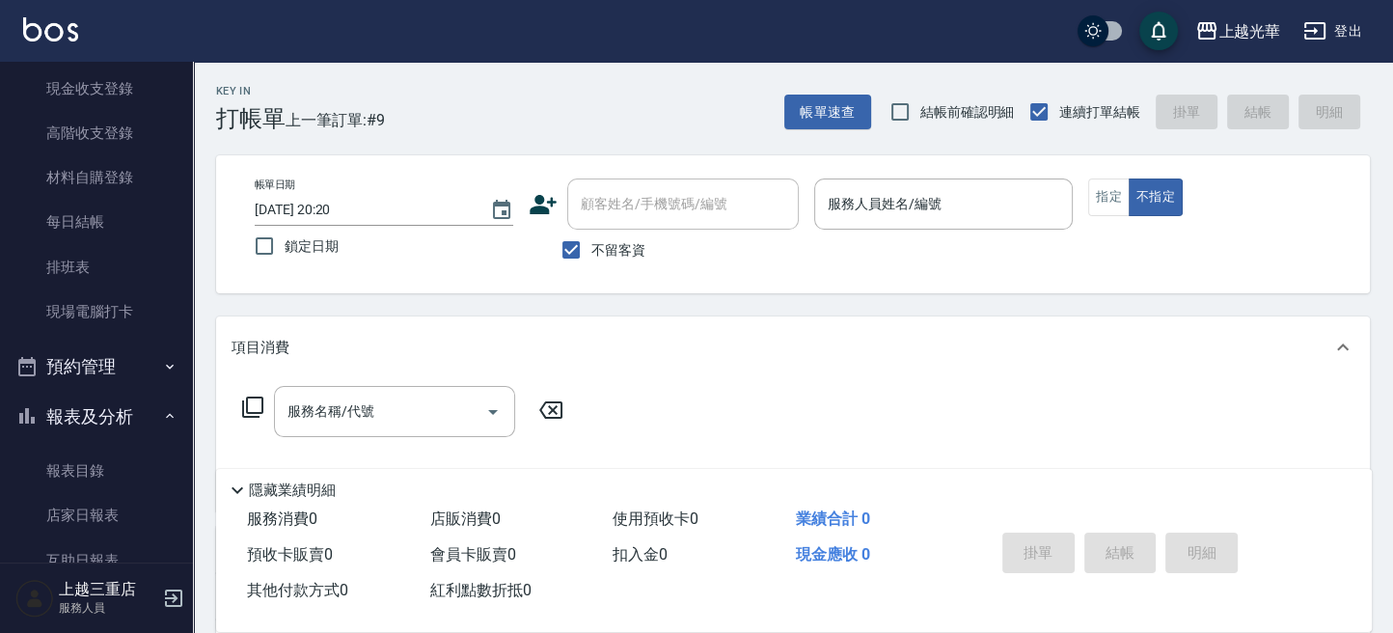
scroll to position [497, 0]
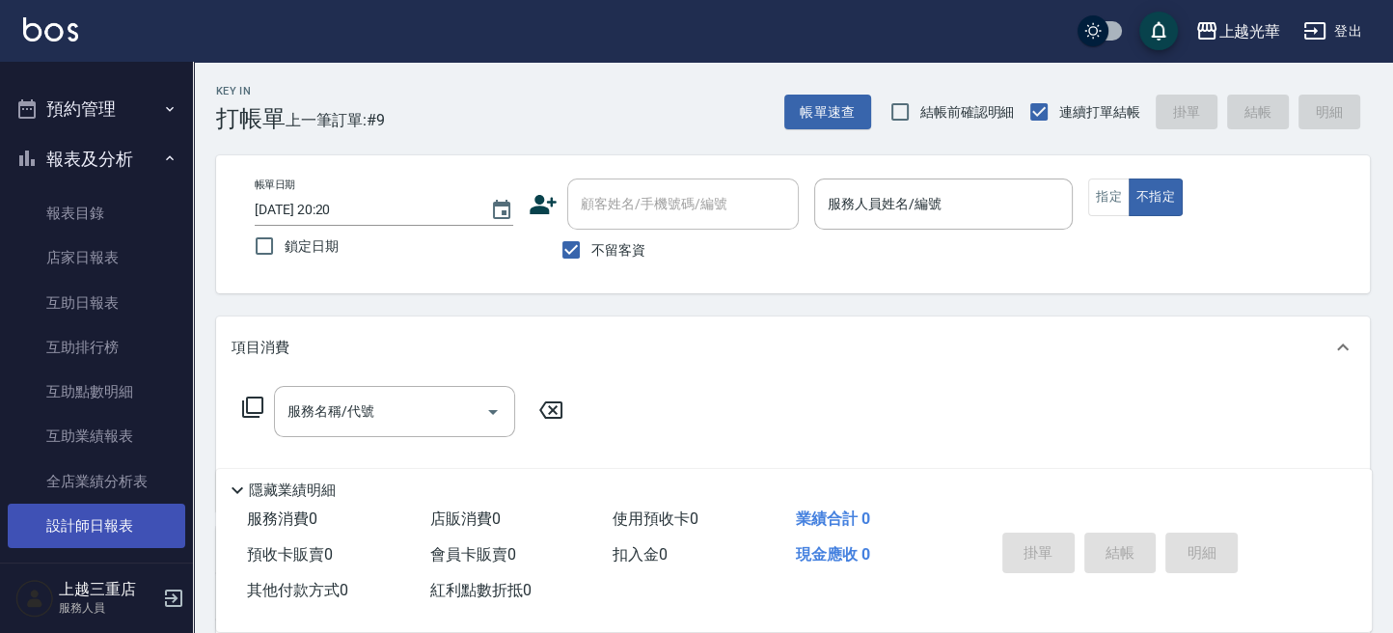
click at [133, 509] on link "設計師日報表" at bounding box center [97, 526] width 178 height 44
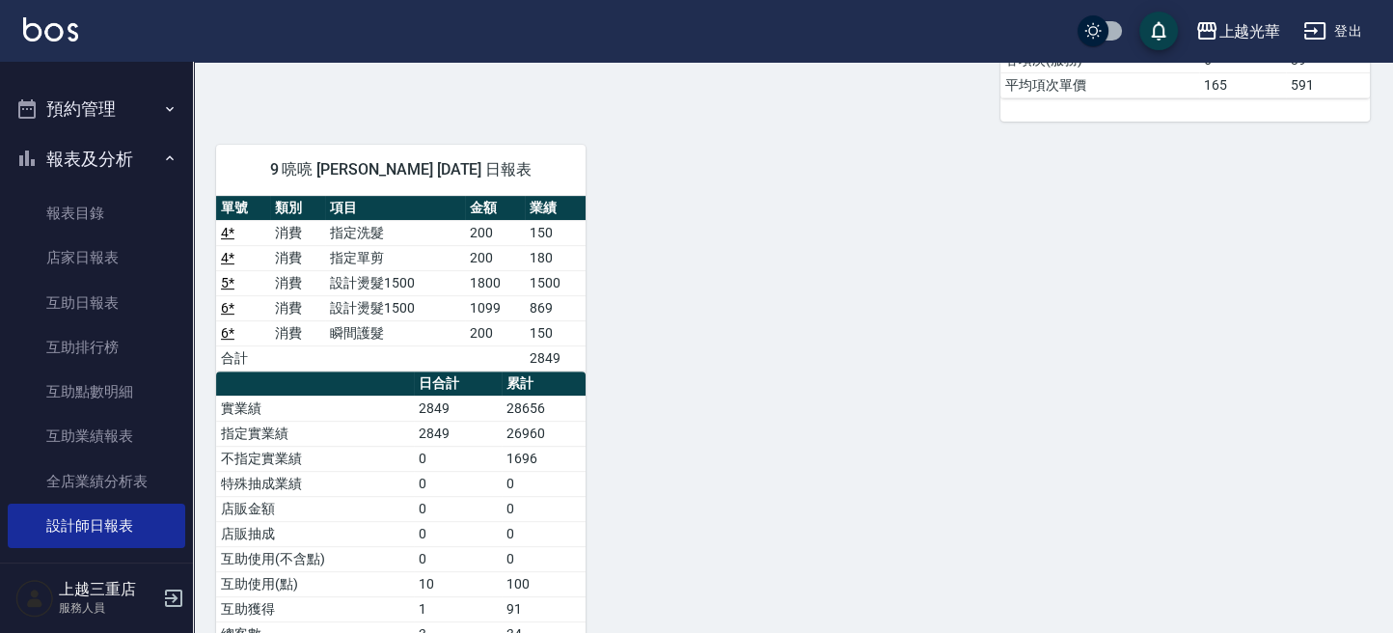
scroll to position [804, 0]
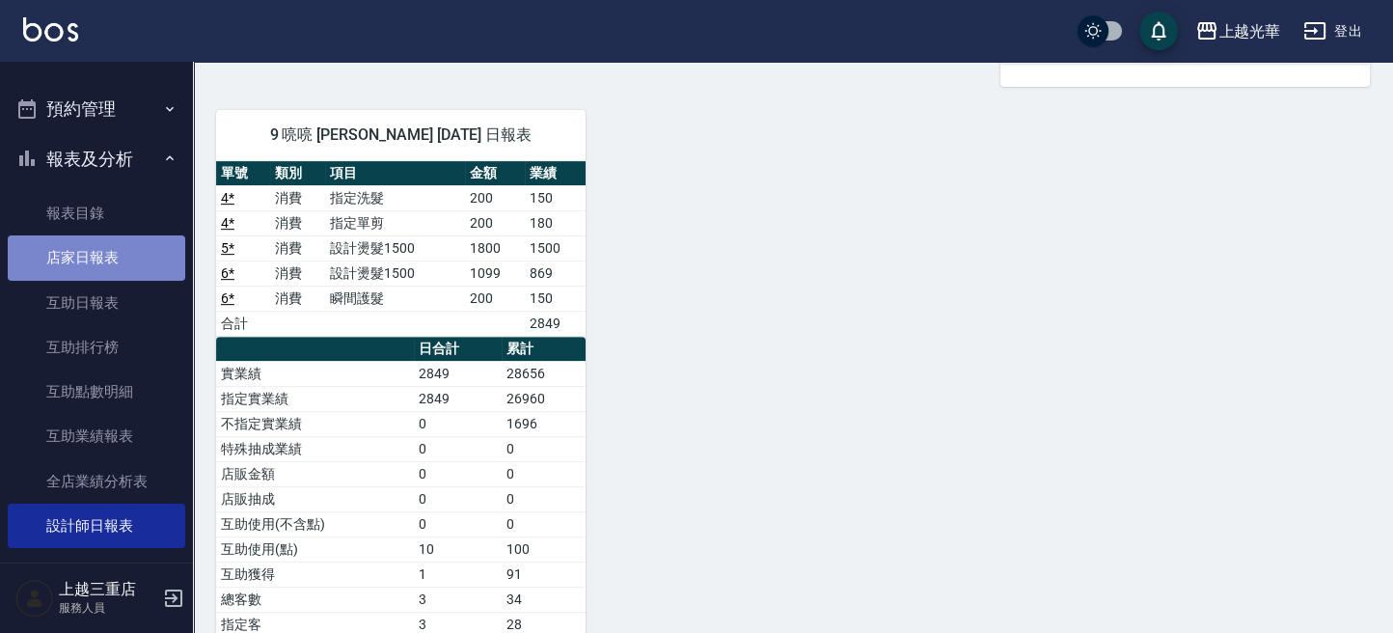
click at [114, 261] on link "店家日報表" at bounding box center [97, 257] width 178 height 44
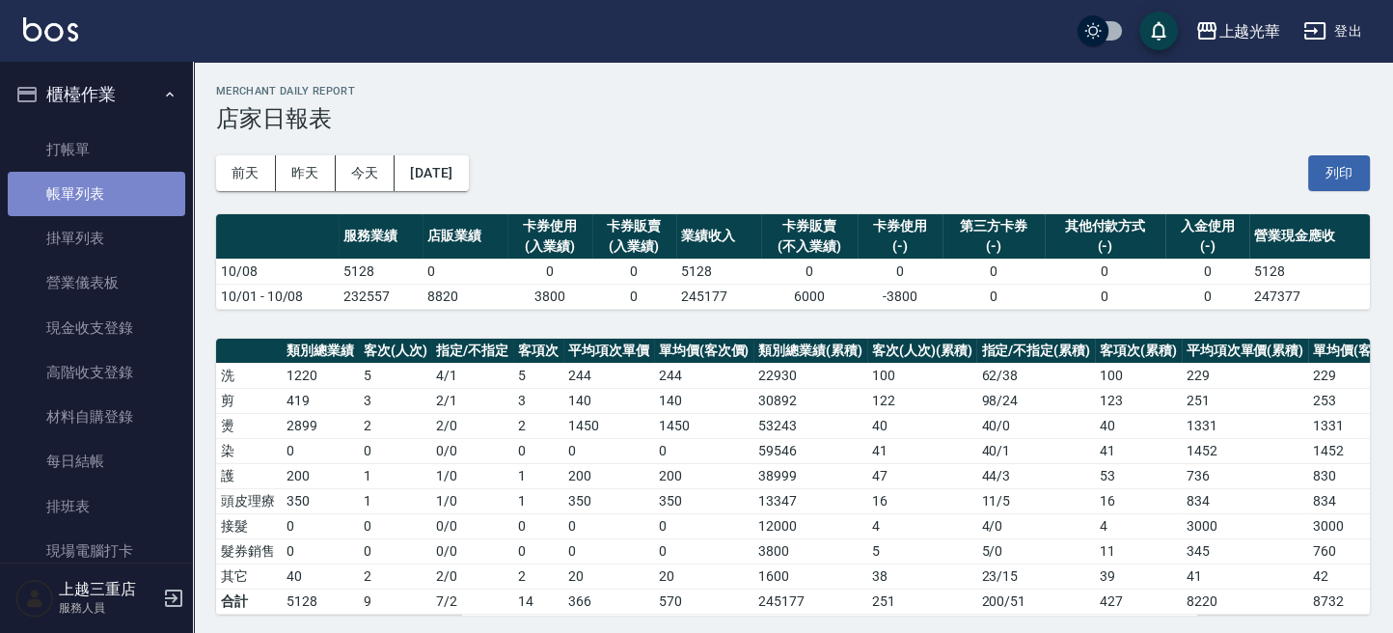
click at [114, 197] on link "帳單列表" at bounding box center [97, 194] width 178 height 44
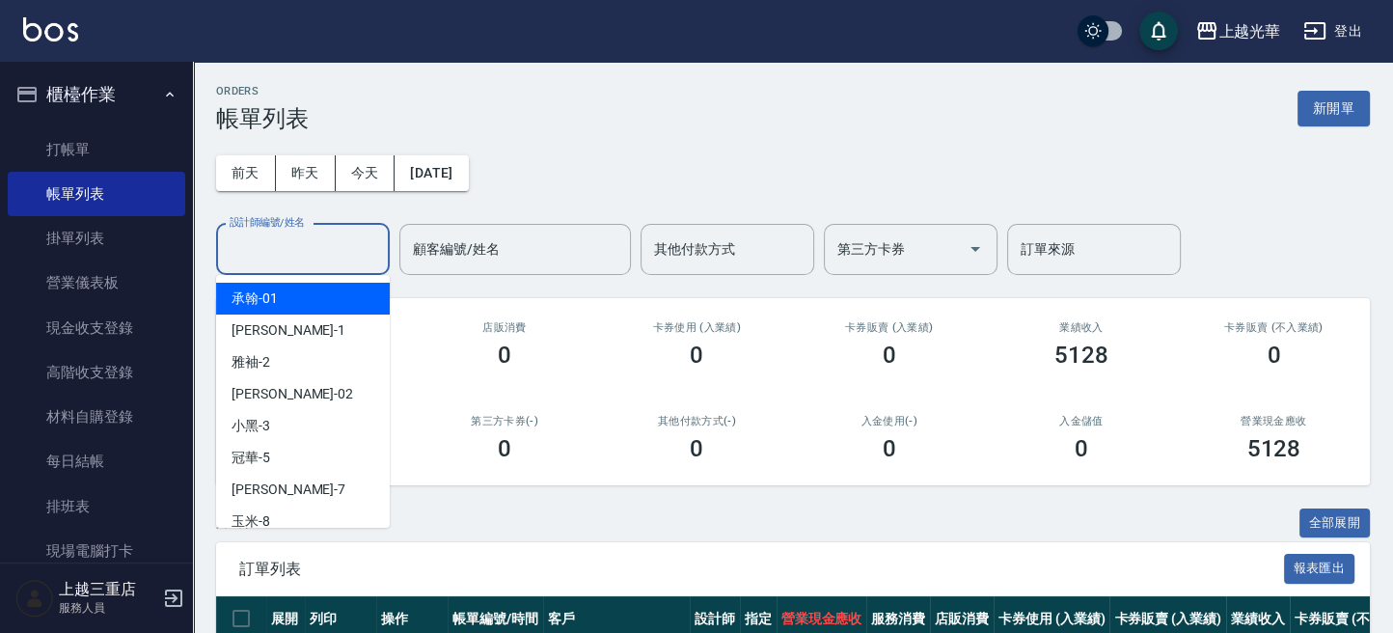
click at [335, 253] on input "設計師編號/姓名" at bounding box center [303, 250] width 156 height 34
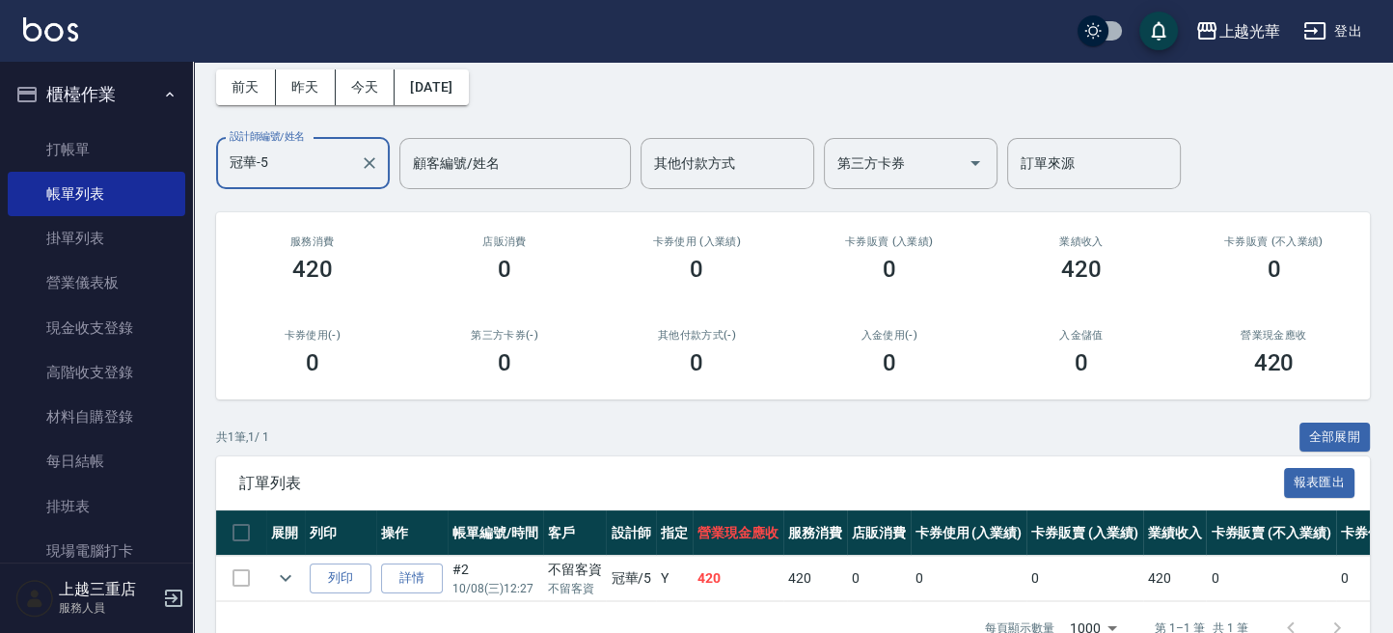
scroll to position [148, 0]
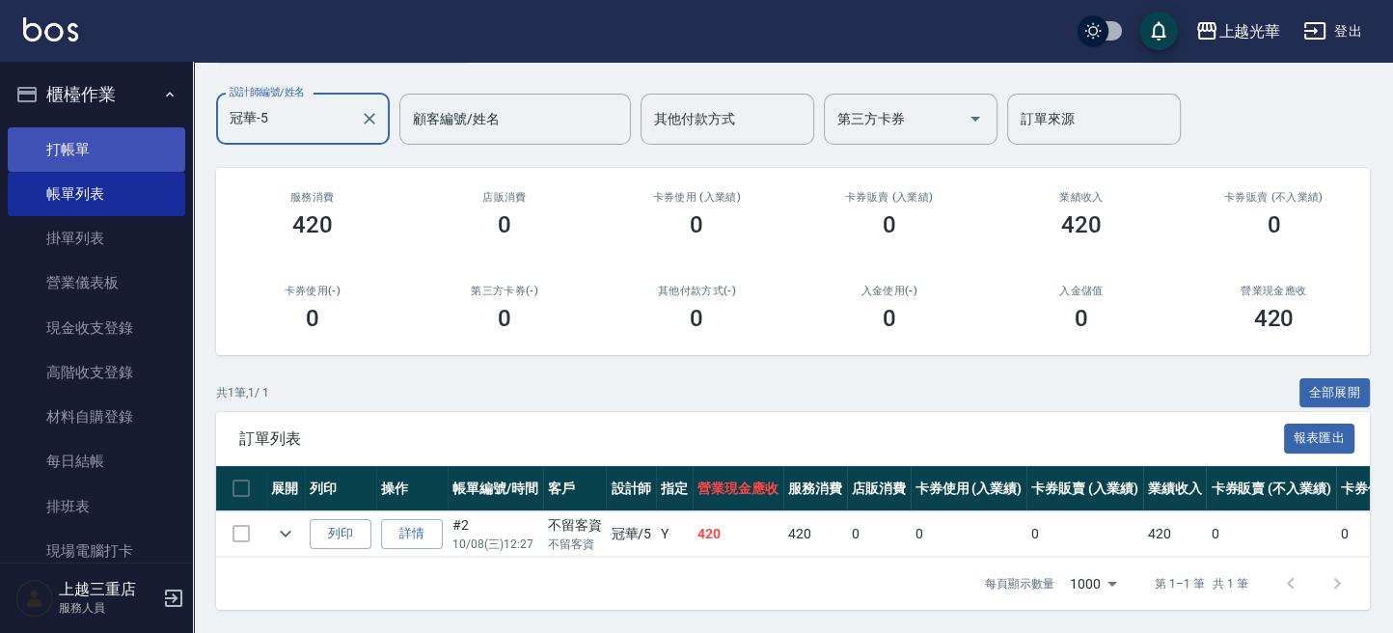
type input "冠華-5"
click at [76, 158] on link "打帳單" at bounding box center [97, 149] width 178 height 44
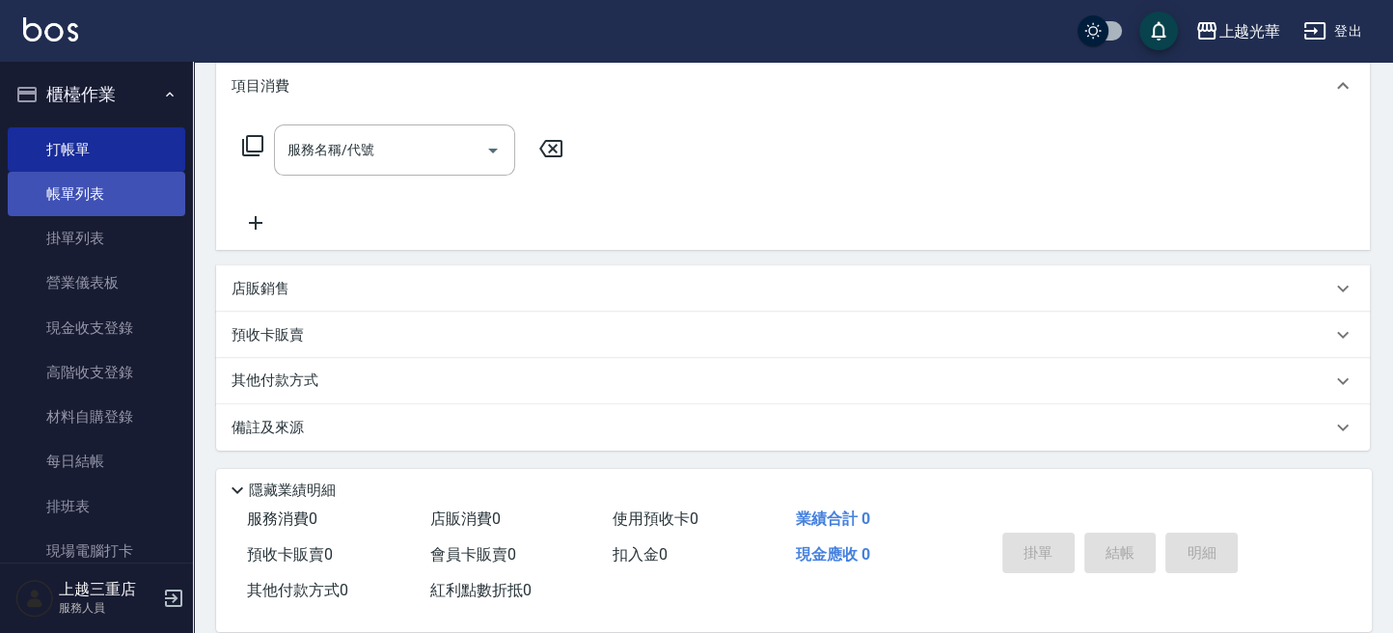
click at [105, 180] on link "帳單列表" at bounding box center [97, 194] width 178 height 44
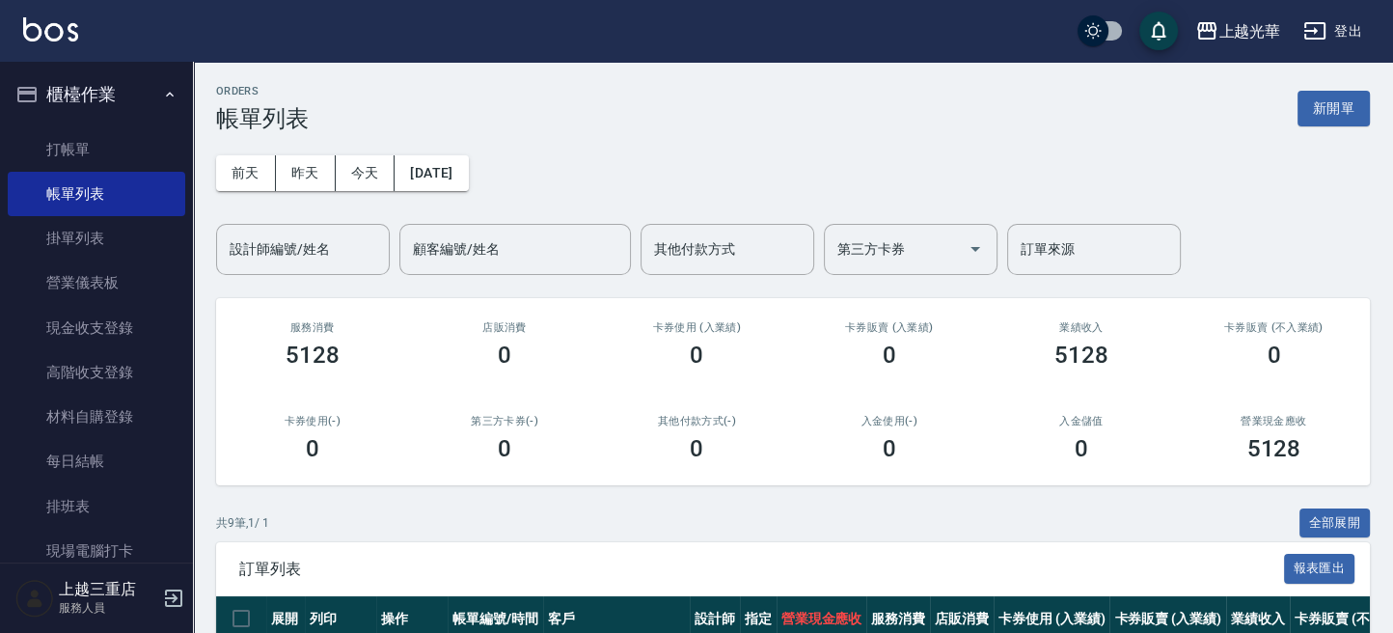
click at [576, 159] on div "前天 昨天 今天 2025/10/08 設計師編號/姓名 設計師編號/姓名 顧客編號/姓名 顧客編號/姓名 其他付款方式 其他付款方式 第三方卡券 第三方卡券…" at bounding box center [793, 203] width 1154 height 143
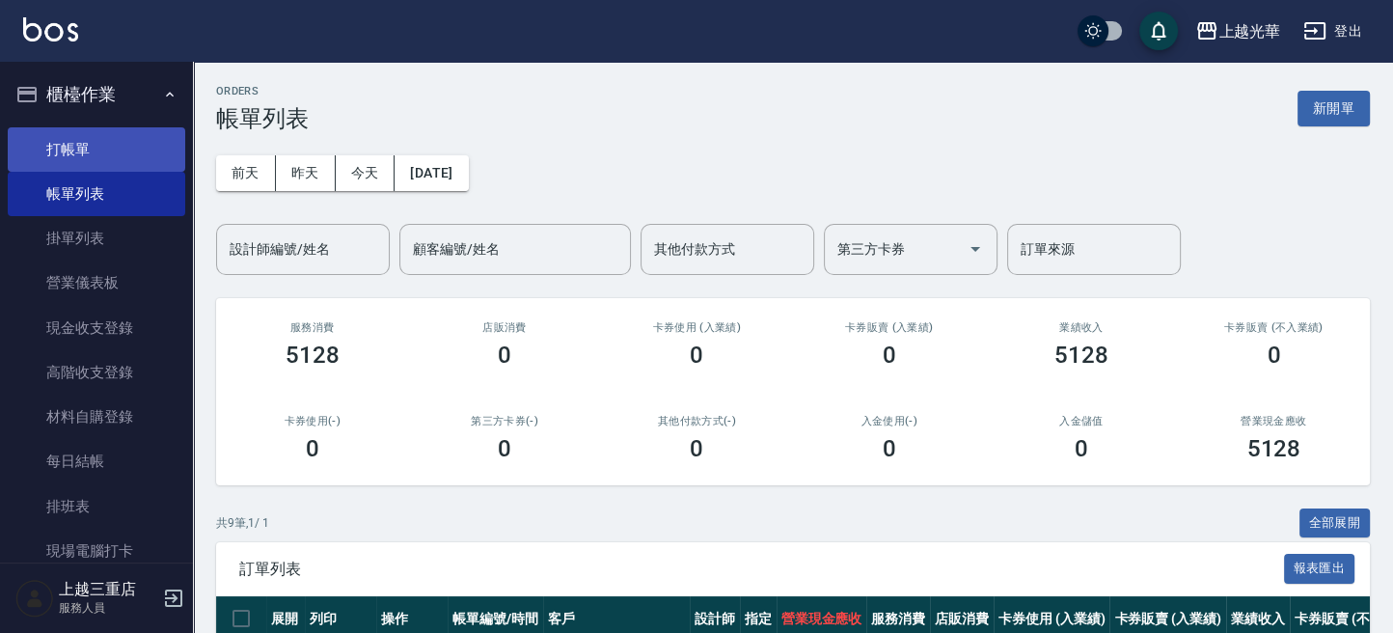
click at [74, 143] on link "打帳單" at bounding box center [97, 149] width 178 height 44
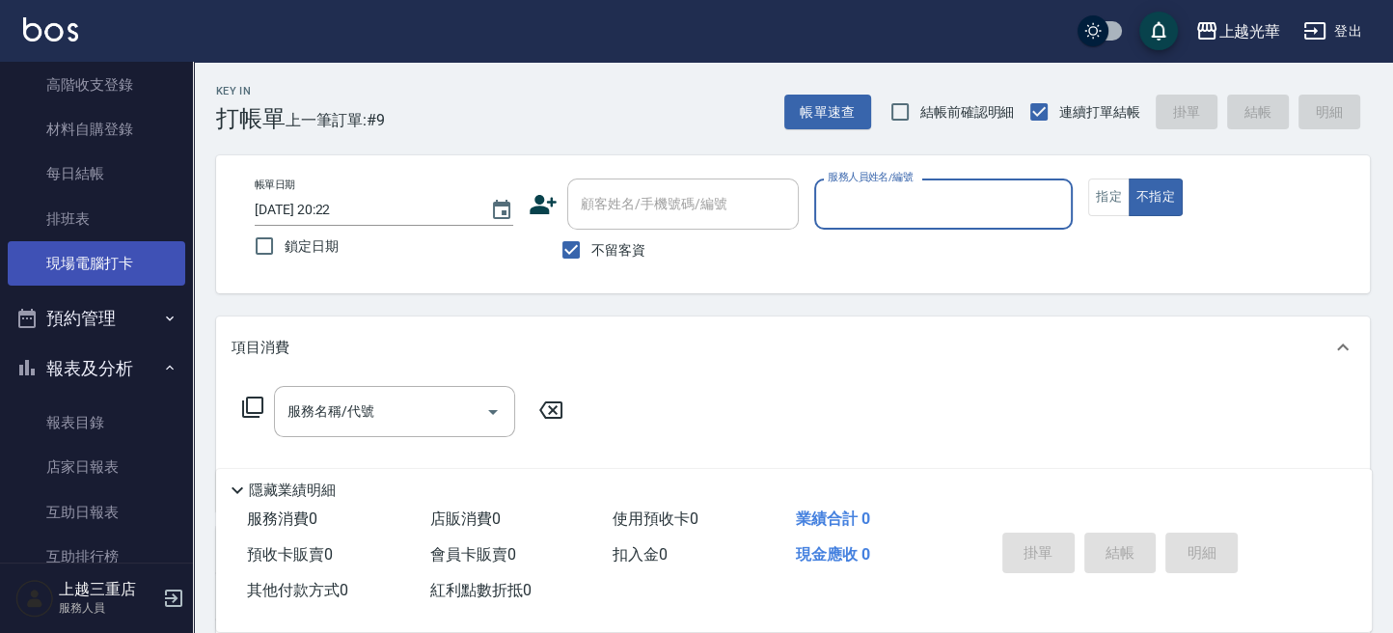
scroll to position [257, 0]
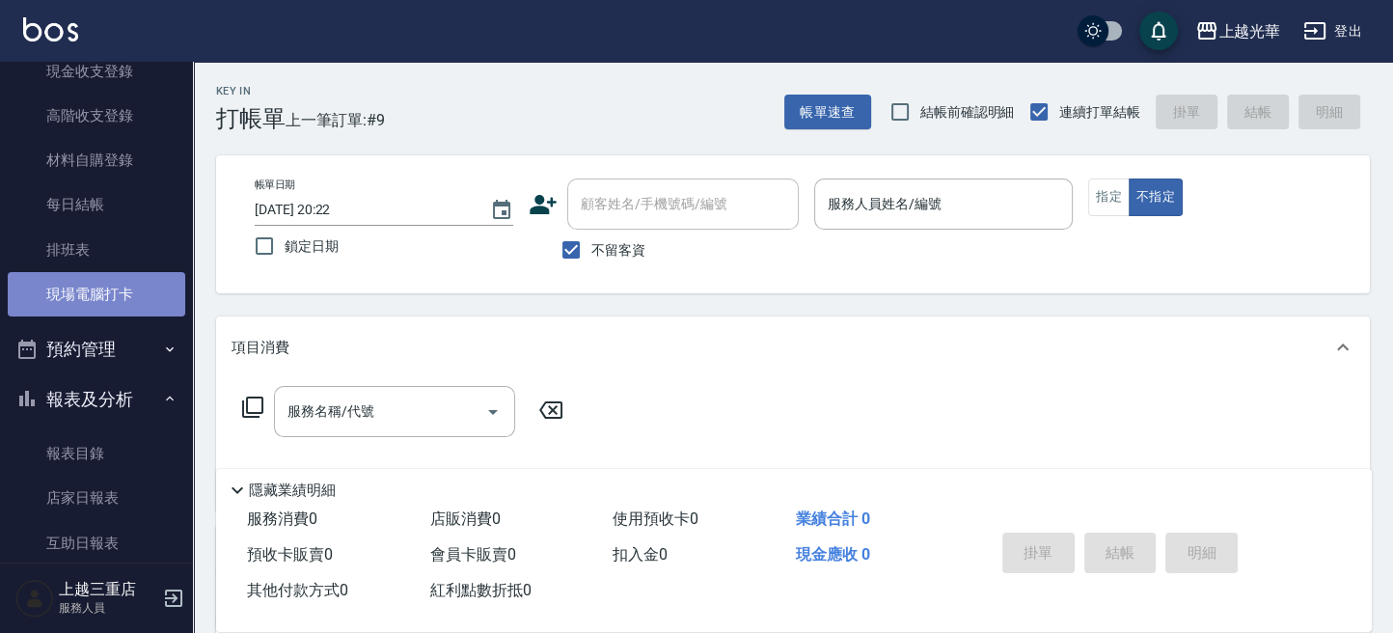
click at [141, 301] on link "現場電腦打卡" at bounding box center [97, 294] width 178 height 44
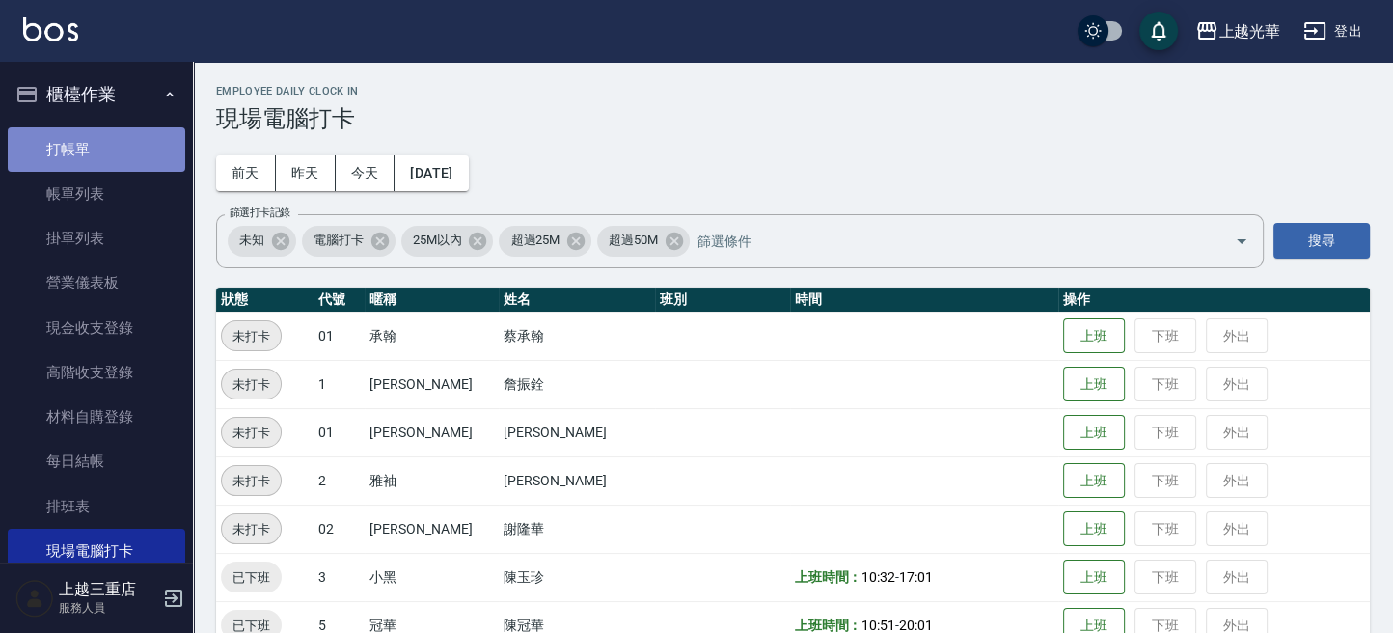
click at [96, 140] on link "打帳單" at bounding box center [97, 149] width 178 height 44
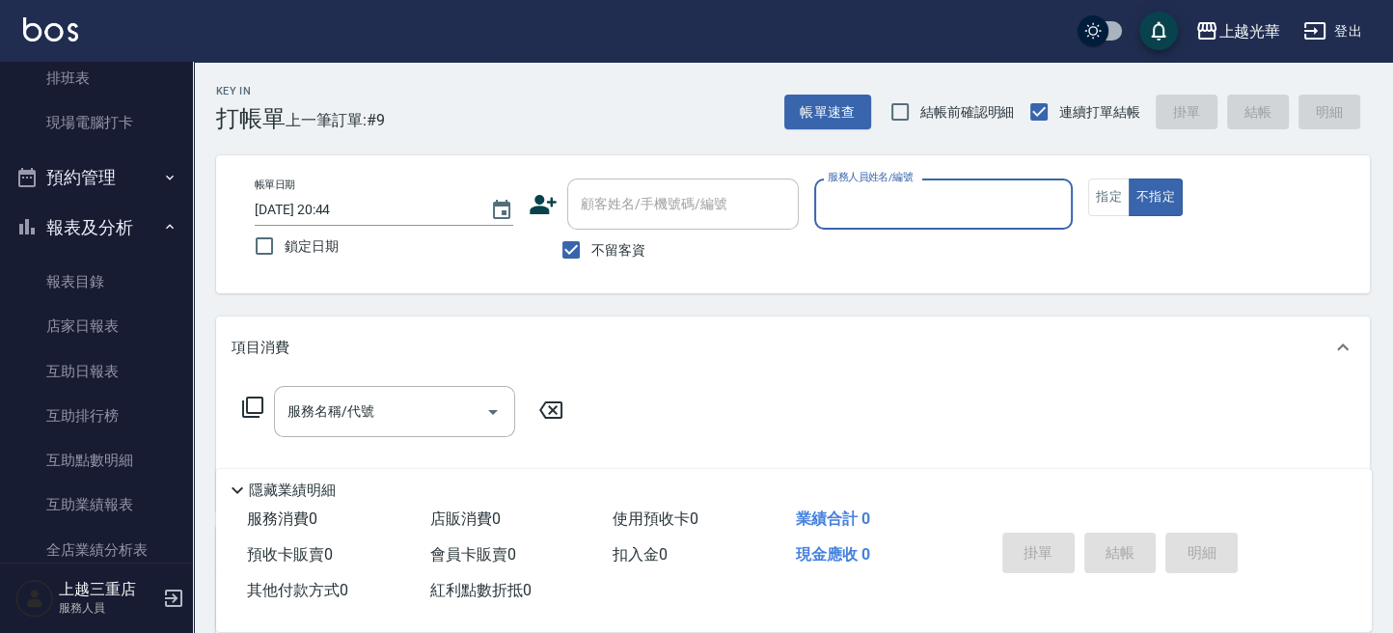
scroll to position [257, 0]
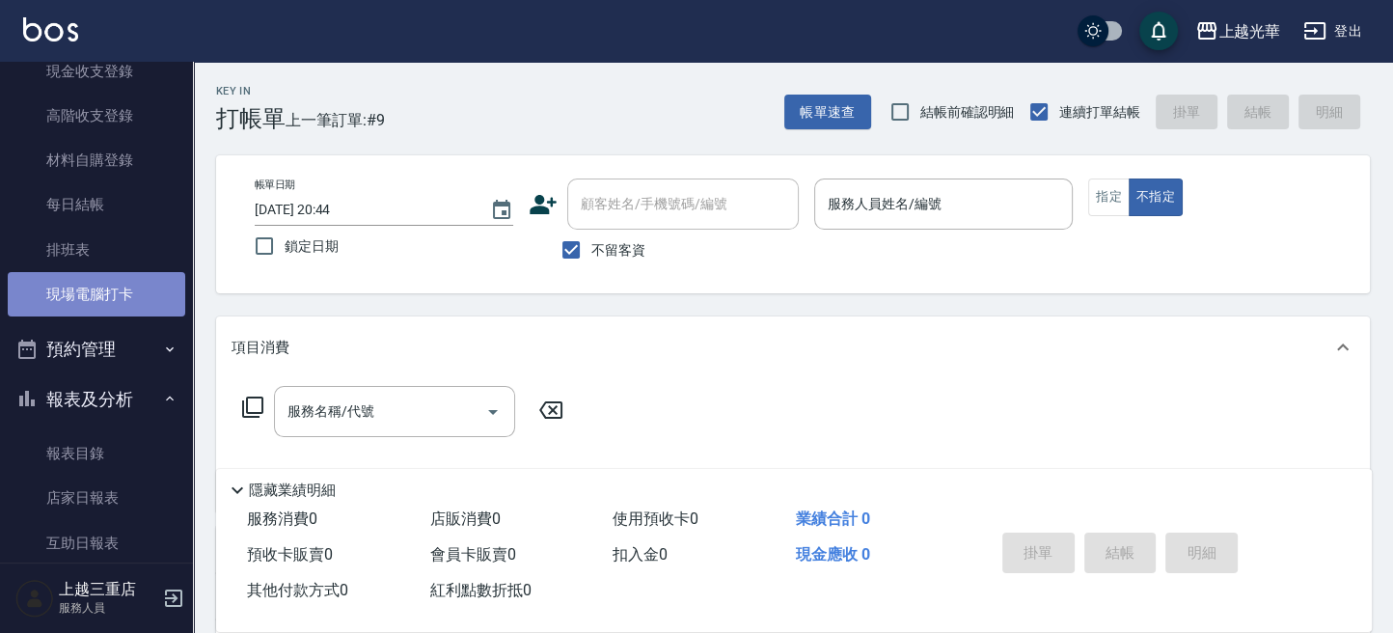
click at [111, 308] on link "現場電腦打卡" at bounding box center [97, 294] width 178 height 44
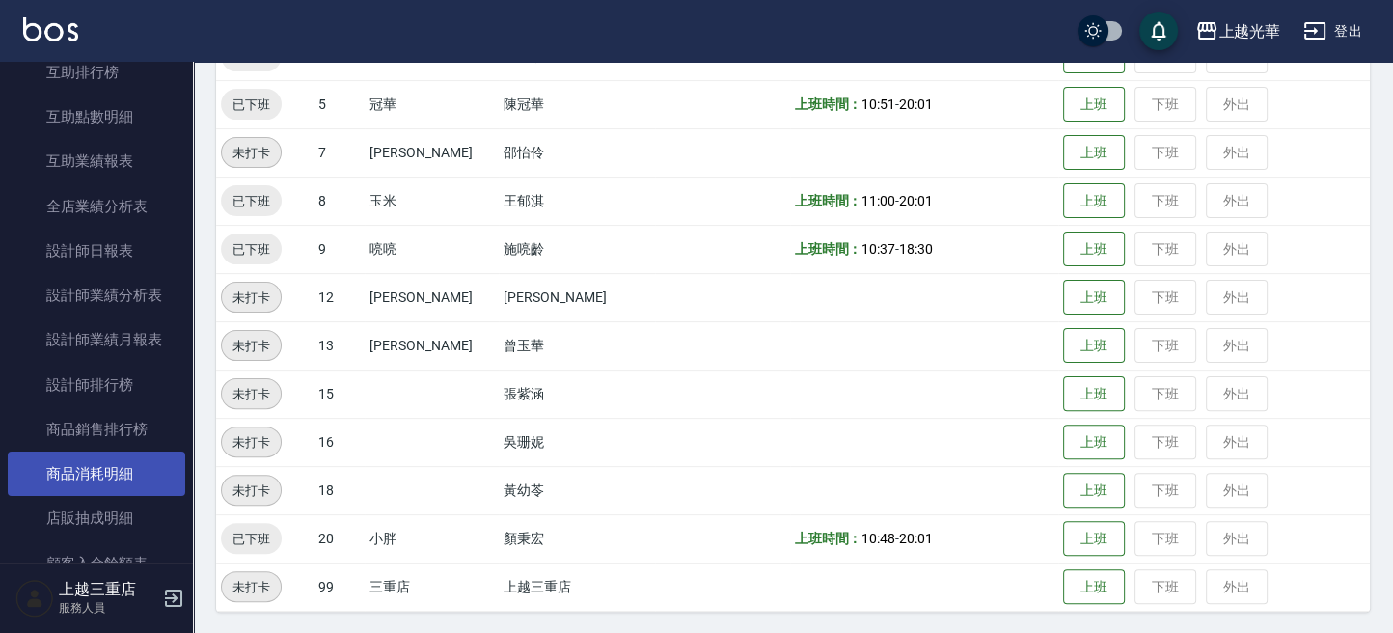
scroll to position [1058, 0]
